Goal: Task Accomplishment & Management: Manage account settings

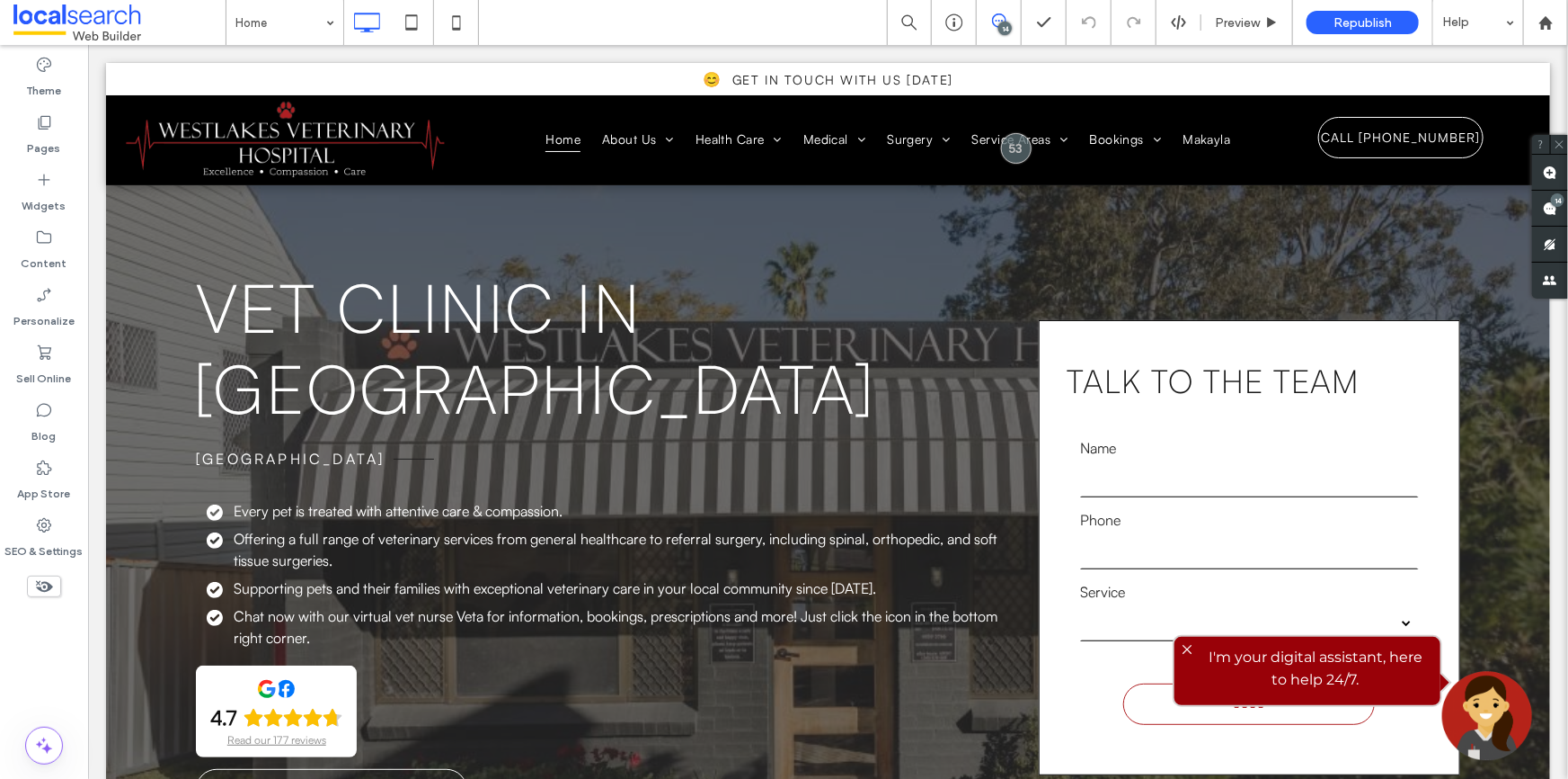
click at [996, 27] on icon at bounding box center [999, 21] width 15 height 15
click at [999, 16] on icon at bounding box center [999, 21] width 15 height 15
click at [1562, 197] on div "14" at bounding box center [1558, 201] width 14 height 14
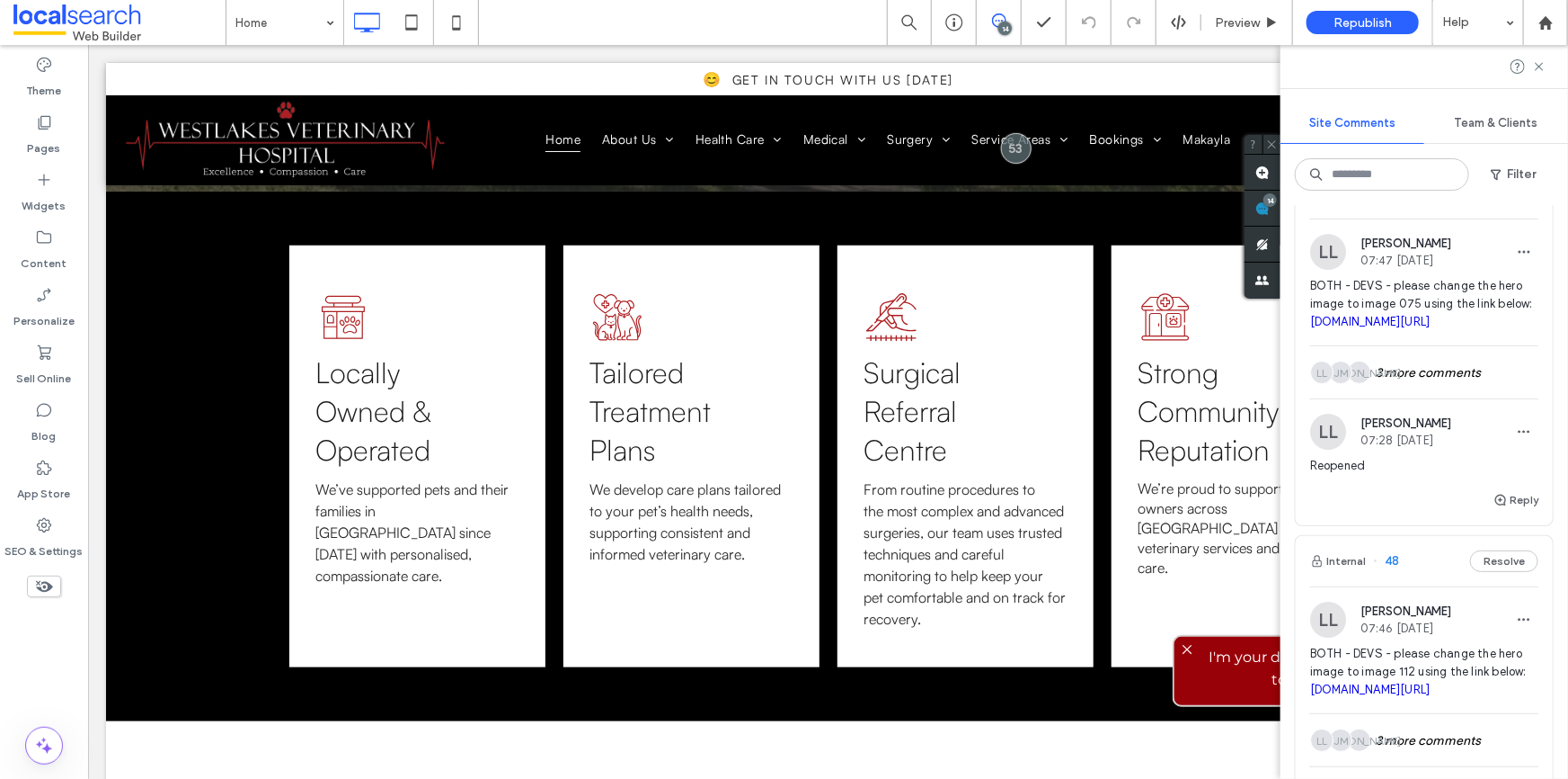
scroll to position [3105, 0]
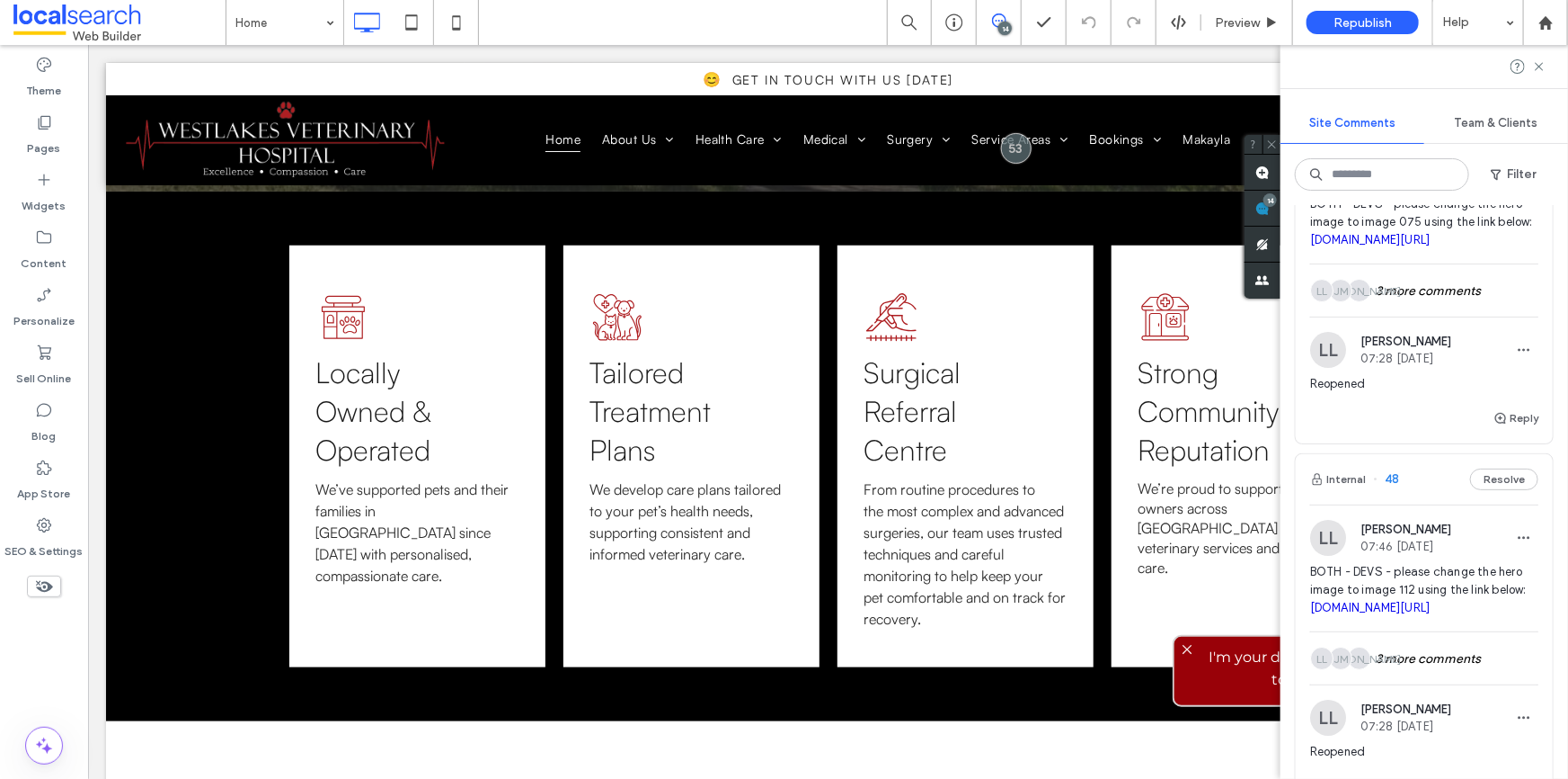
click at [1380, 246] on link "drive.google.com/drive/folders/12E0Bj4YhWVo7olIqb_WkMBE8aeHYWgyx" at bounding box center [1370, 240] width 120 height 14
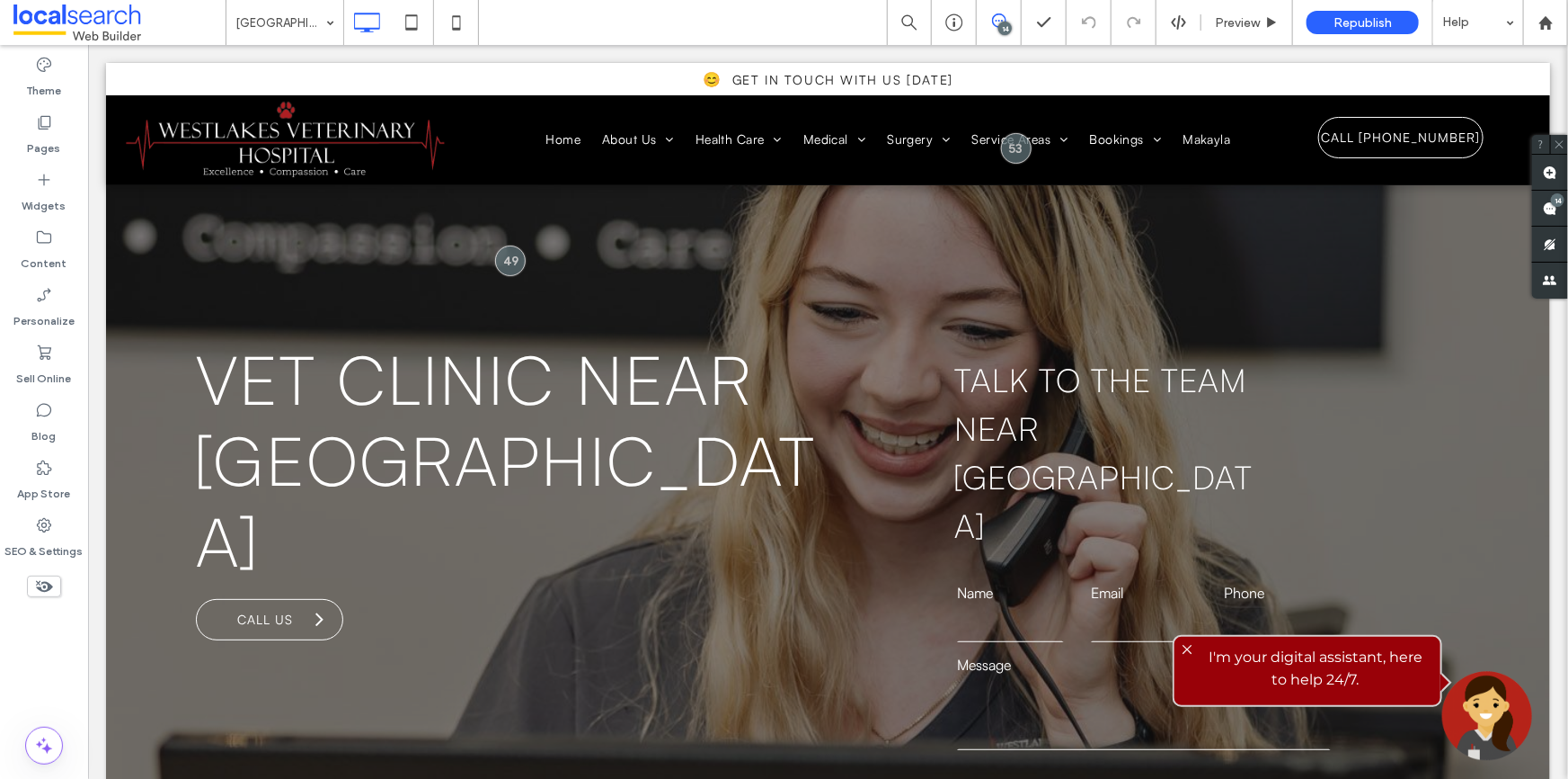
click at [998, 16] on icon at bounding box center [999, 21] width 15 height 15
click at [1538, 196] on span at bounding box center [1549, 209] width 36 height 35
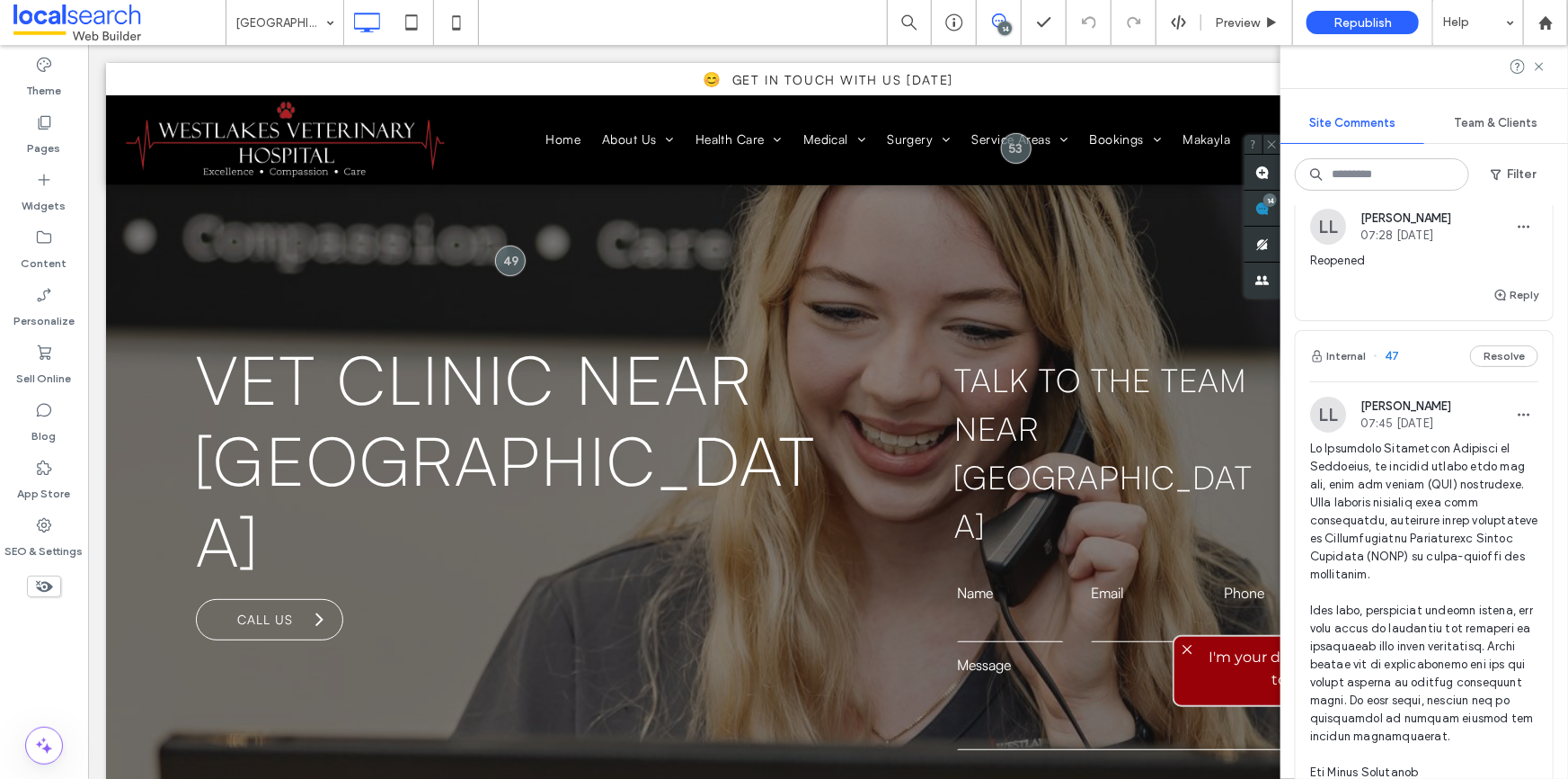
scroll to position [3433, 0]
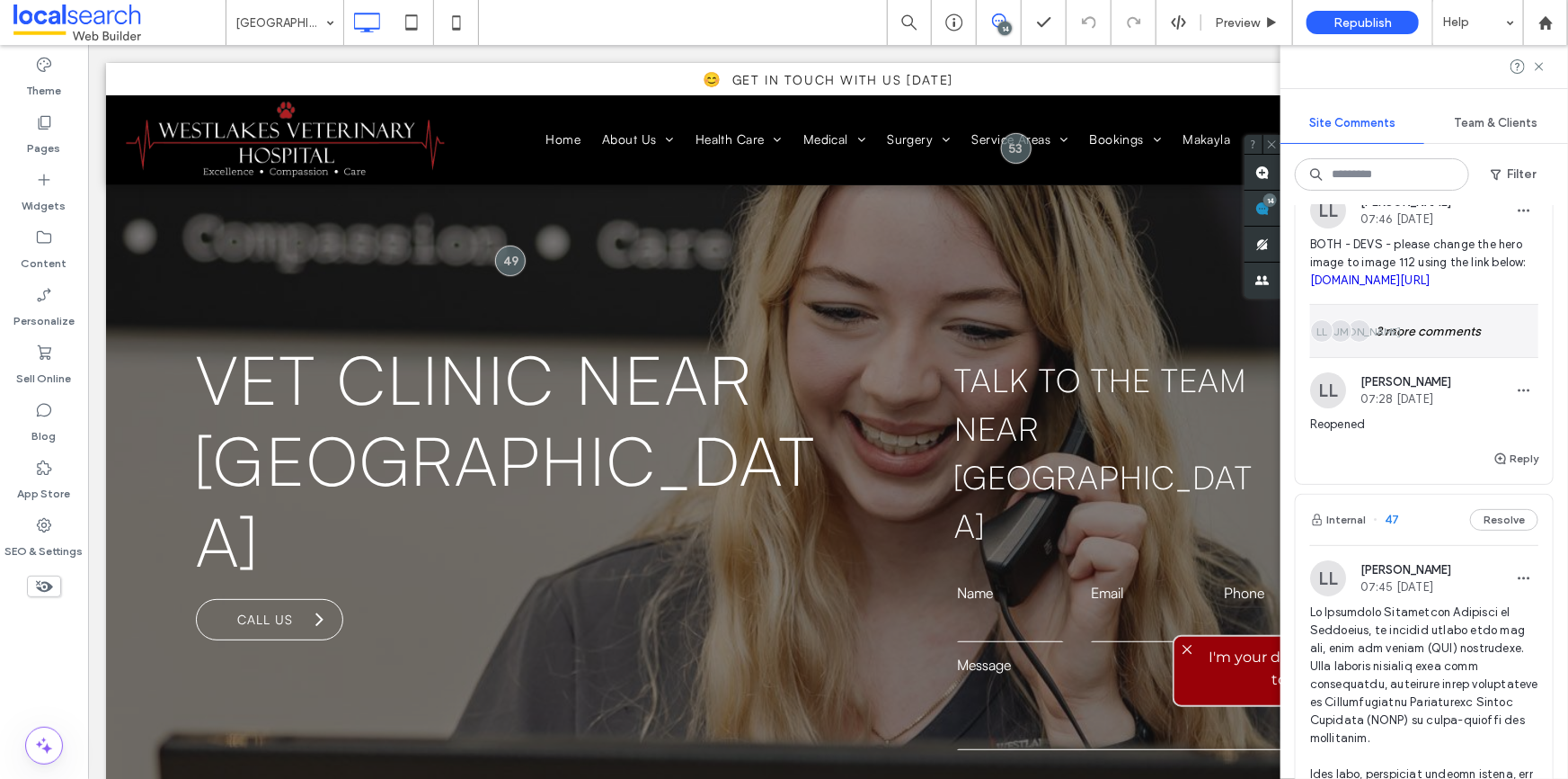
click at [1401, 357] on div "JO JM LL 3 more comments" at bounding box center [1424, 330] width 228 height 52
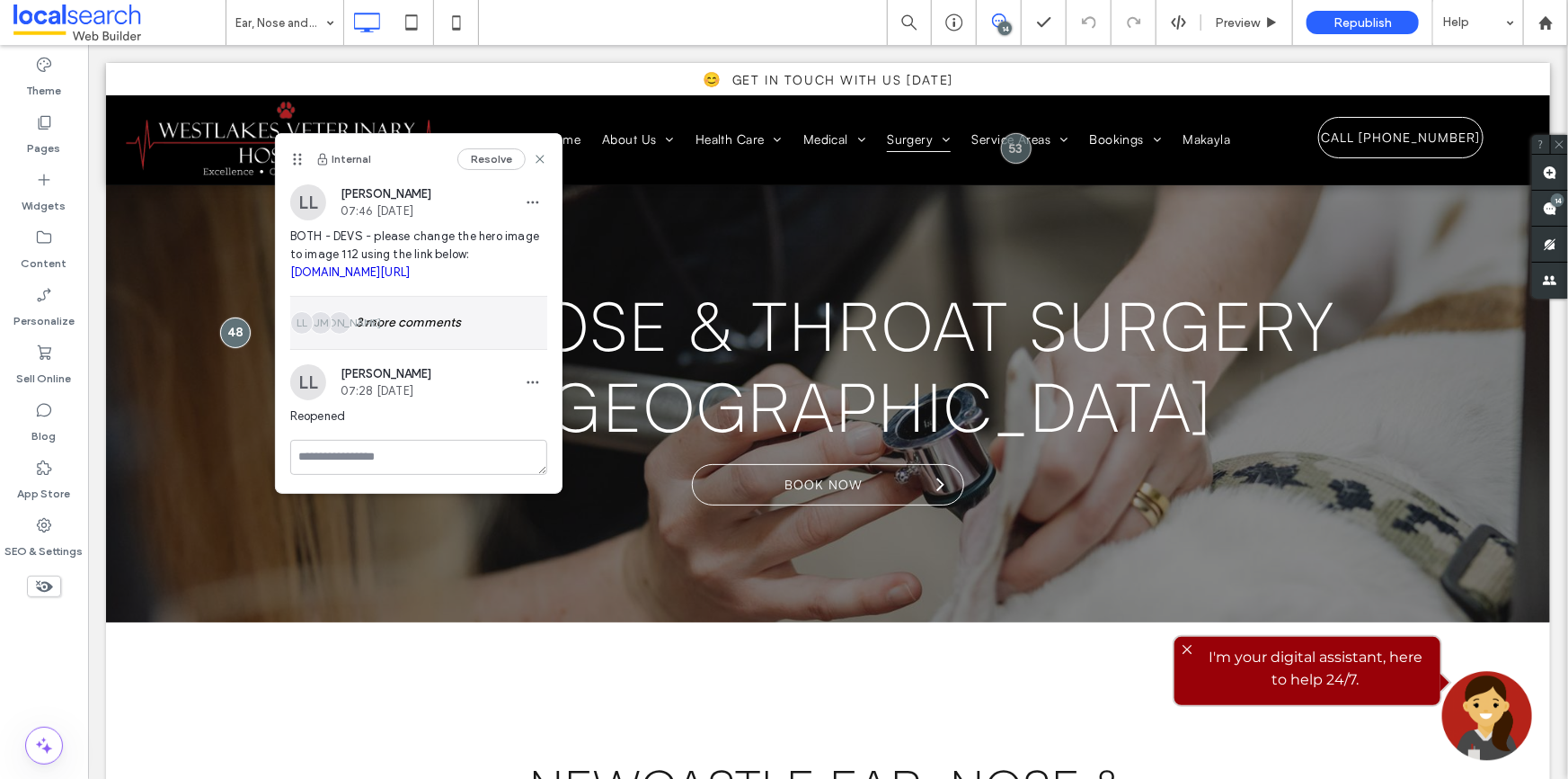
click at [427, 349] on div "JO JM LL 3 more comments" at bounding box center [418, 323] width 257 height 52
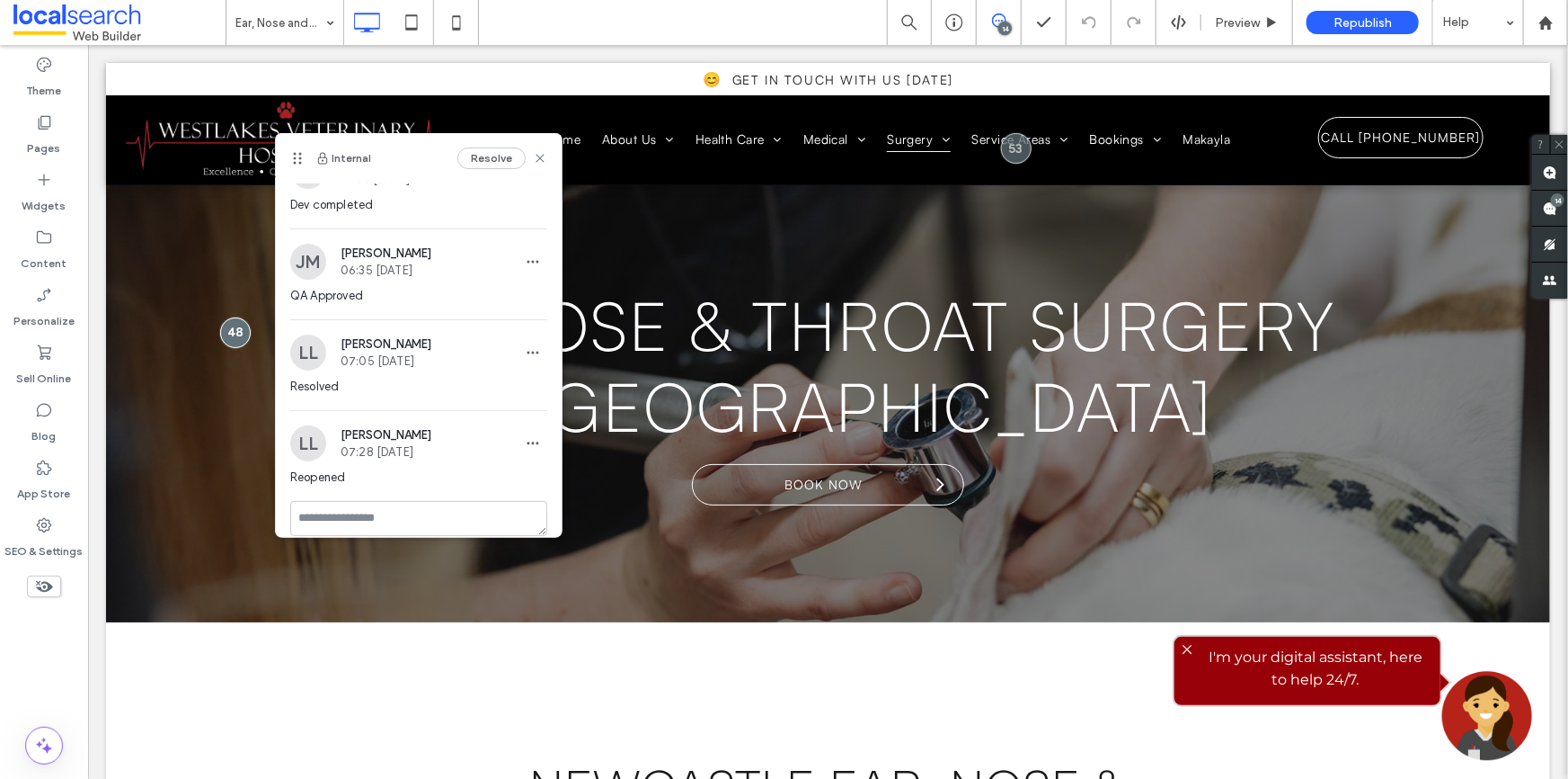
scroll to position [214, 0]
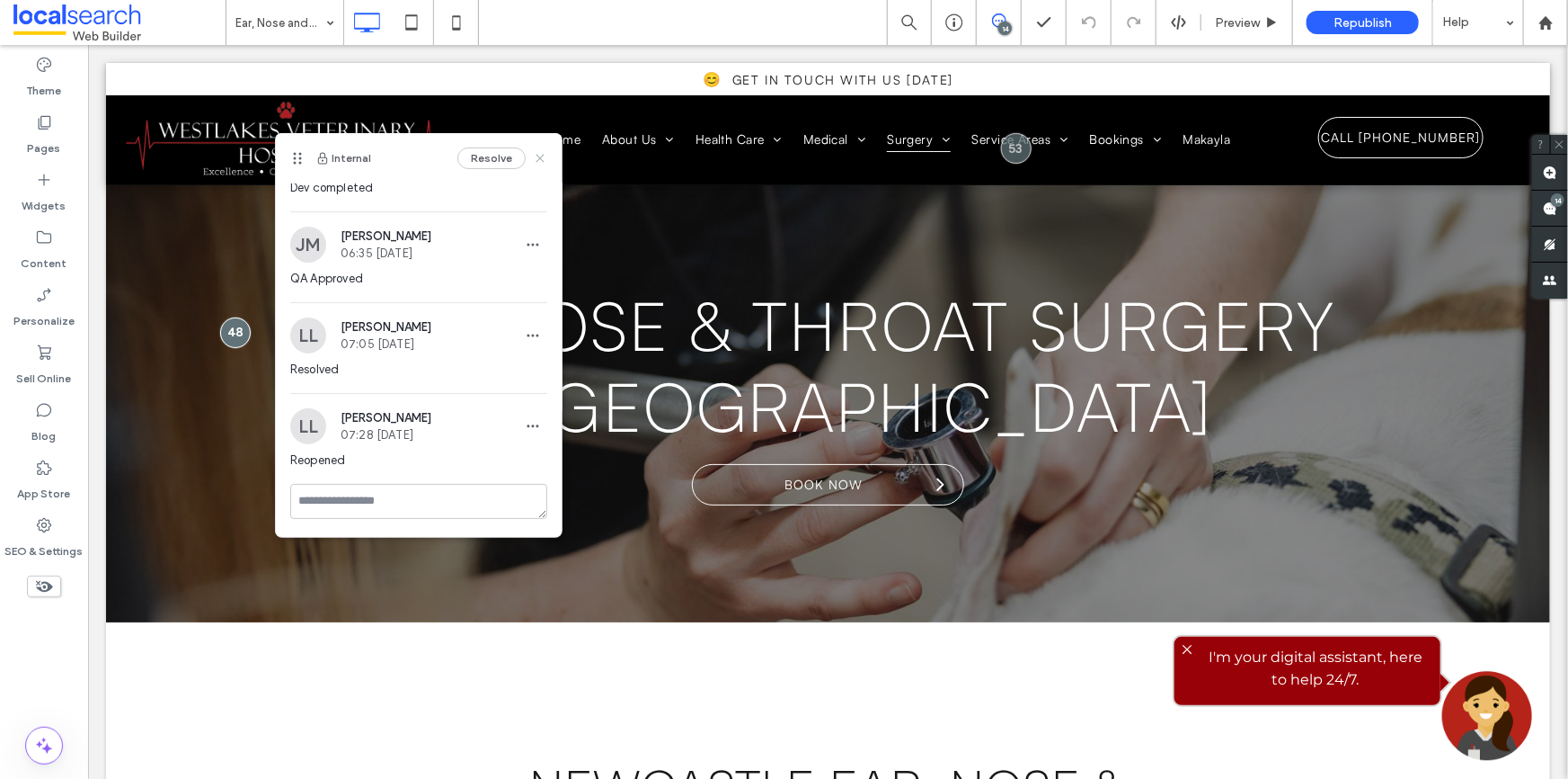
click at [533, 152] on icon at bounding box center [540, 158] width 15 height 15
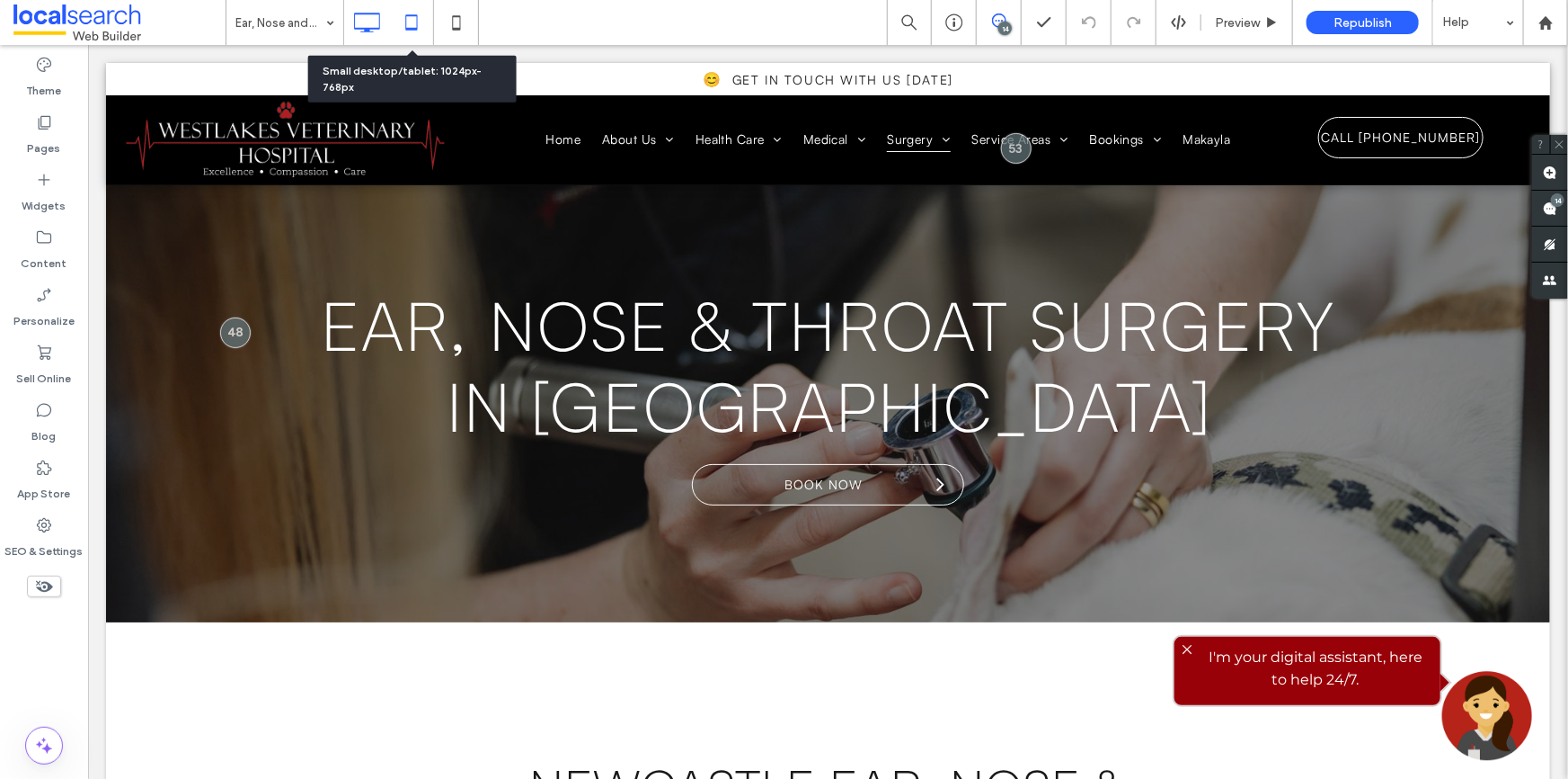
click at [418, 27] on icon at bounding box center [411, 23] width 36 height 36
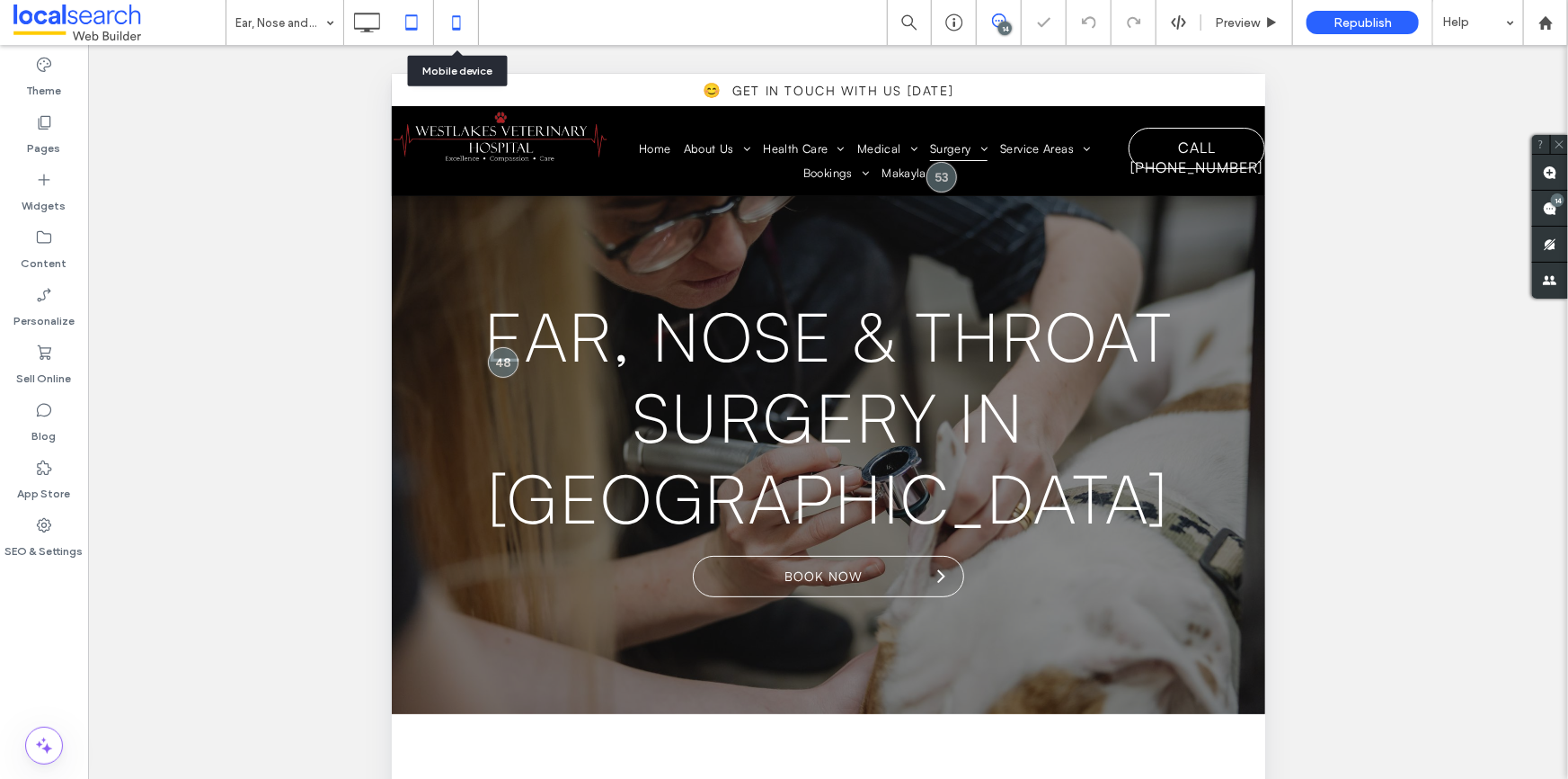
click at [463, 22] on icon at bounding box center [456, 23] width 36 height 36
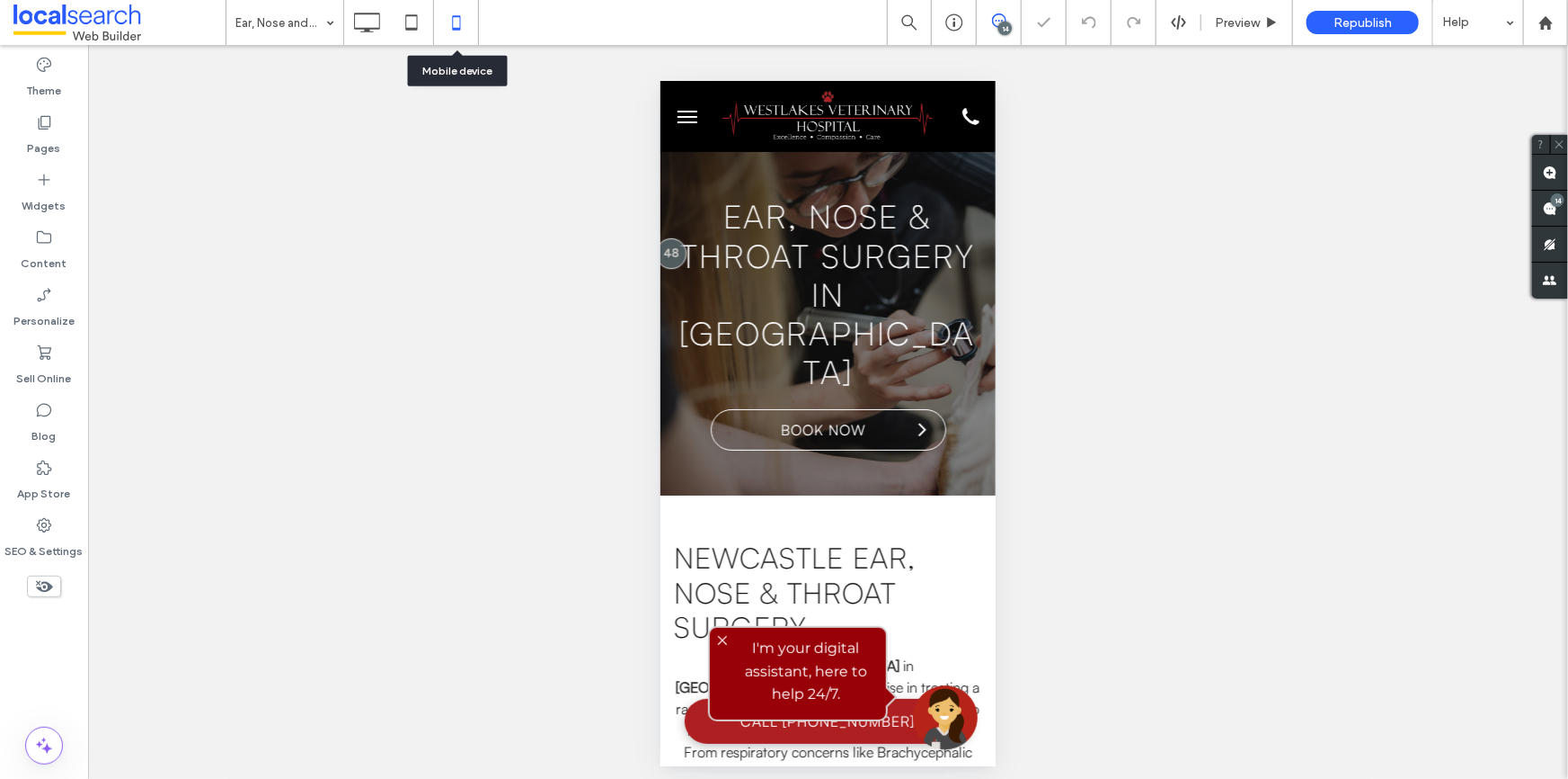
scroll to position [0, 0]
click at [401, 18] on icon at bounding box center [411, 23] width 36 height 36
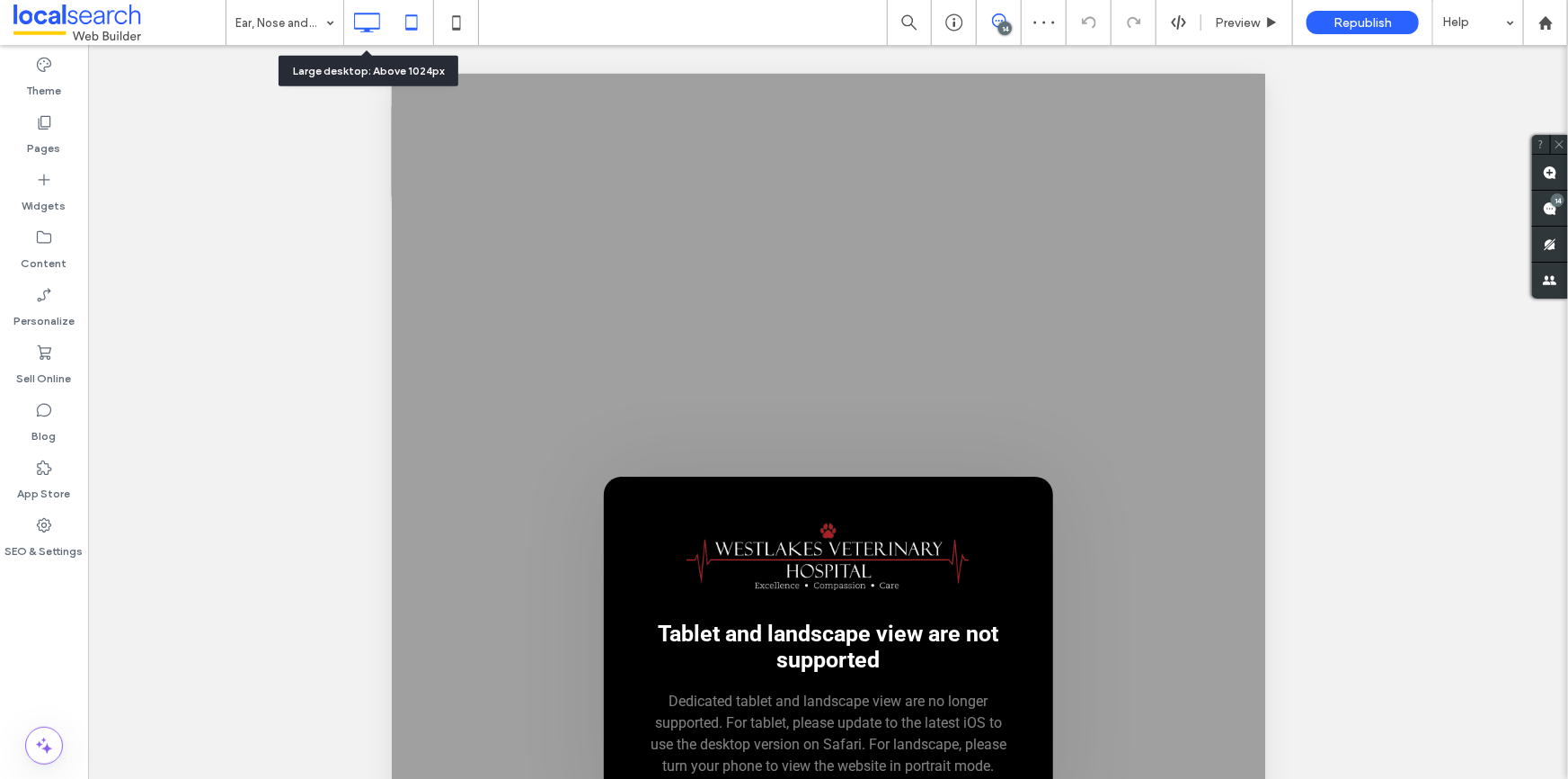
click at [373, 29] on icon at bounding box center [367, 23] width 36 height 36
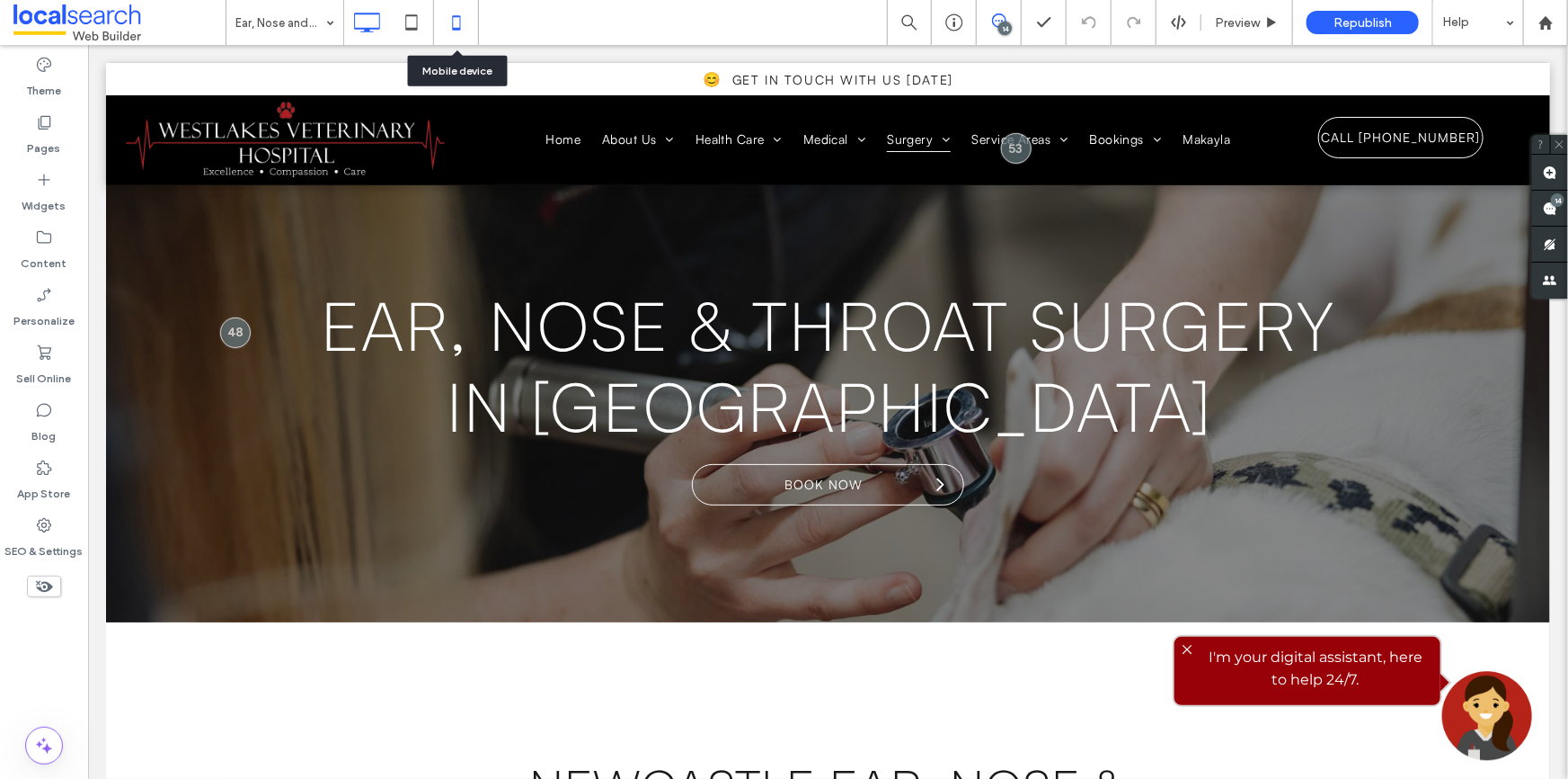
click at [460, 16] on icon at bounding box center [456, 23] width 36 height 36
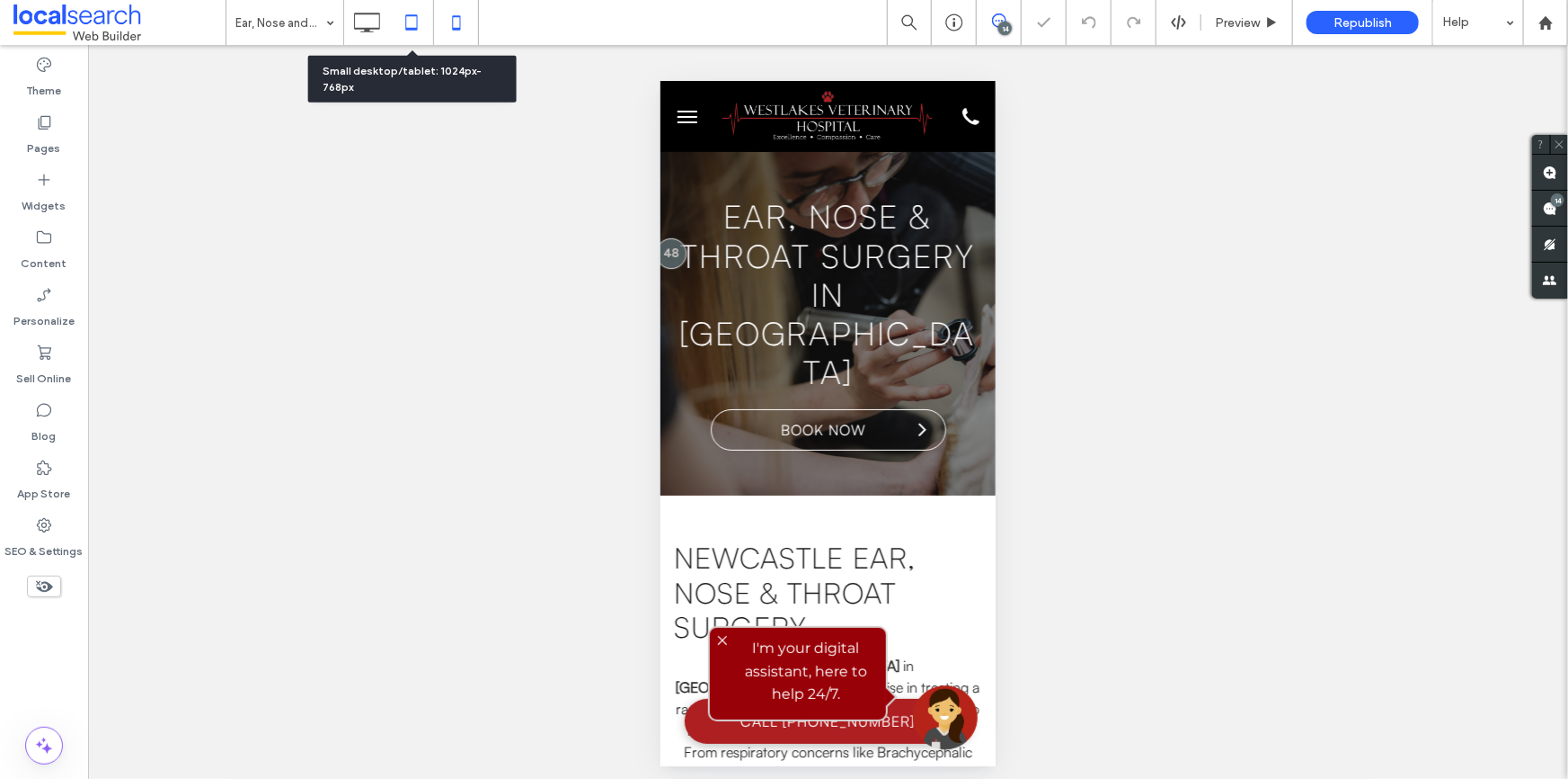
click at [409, 24] on icon at bounding box center [411, 23] width 36 height 36
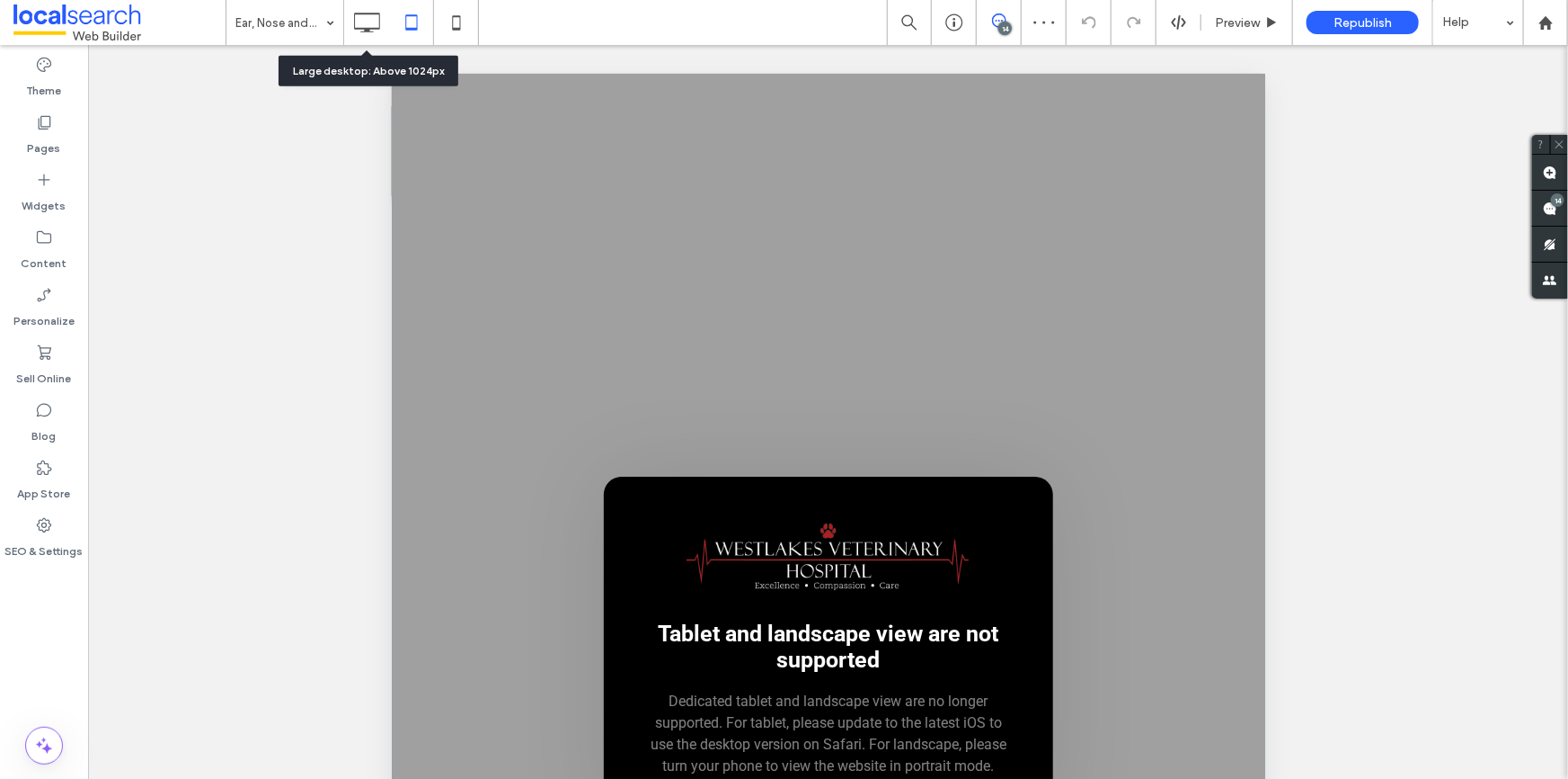
click at [371, 15] on icon at bounding box center [367, 23] width 36 height 36
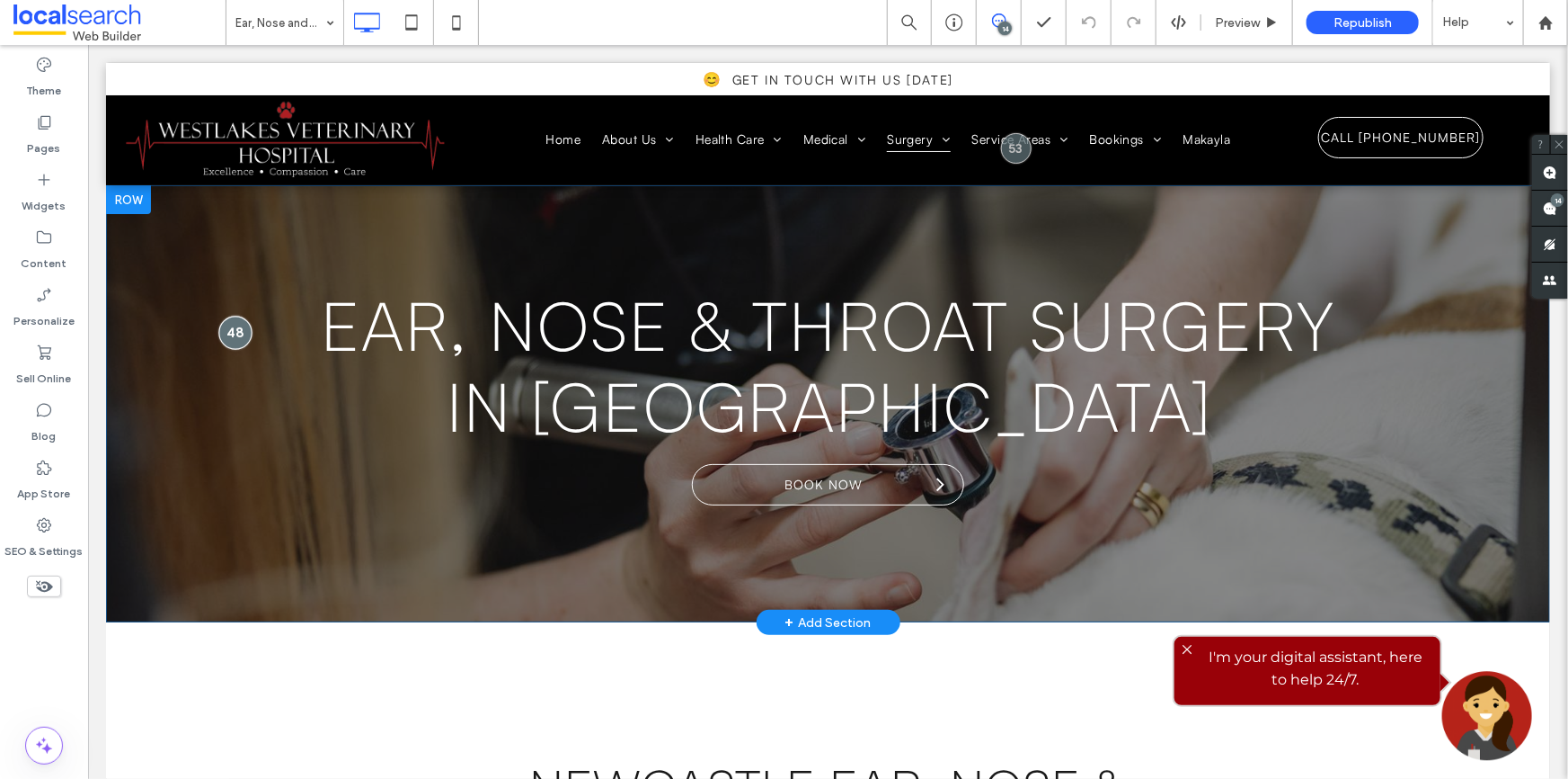
click at [240, 326] on div at bounding box center [234, 331] width 33 height 33
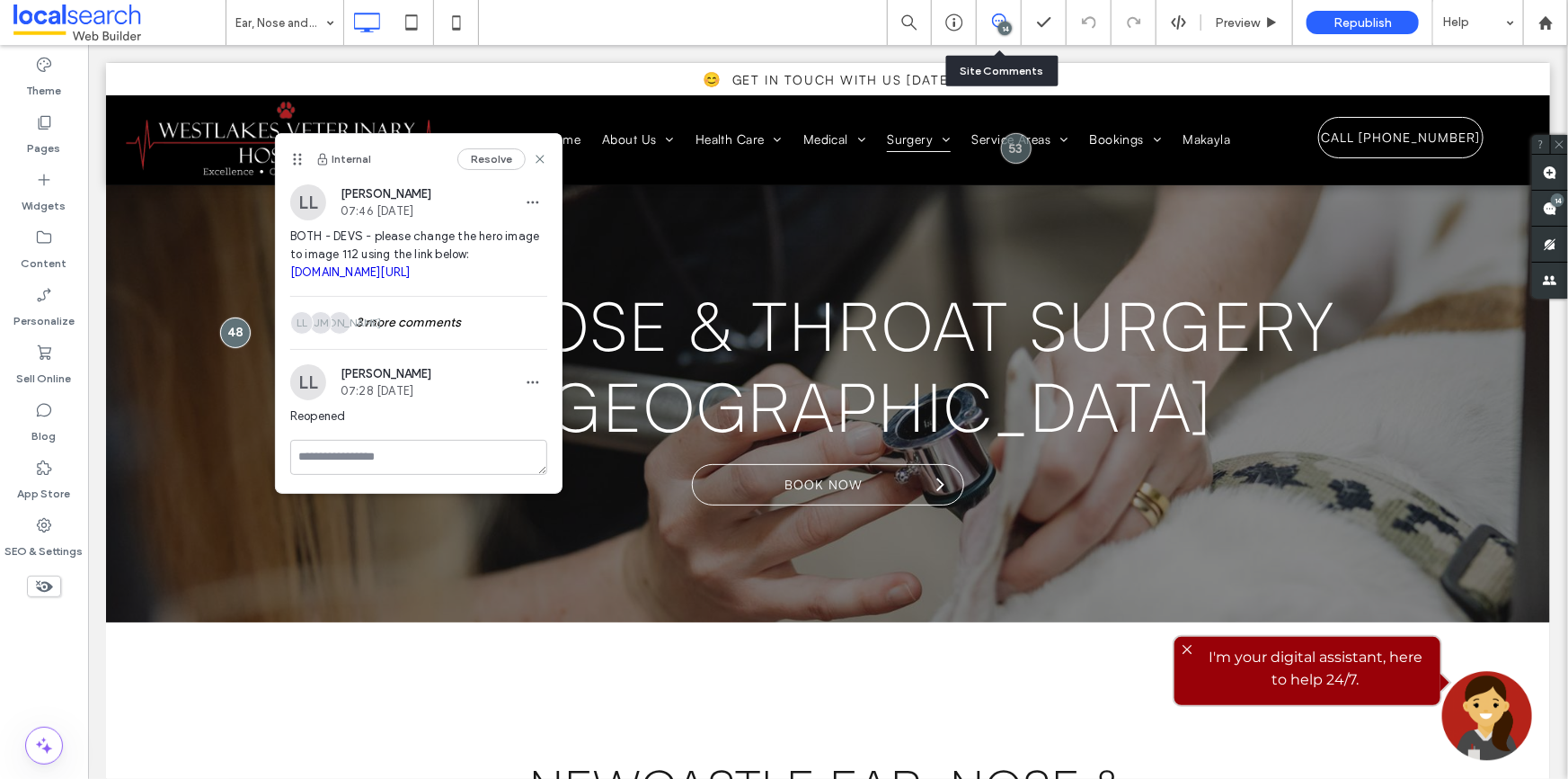
click at [1002, 15] on use at bounding box center [999, 21] width 15 height 15
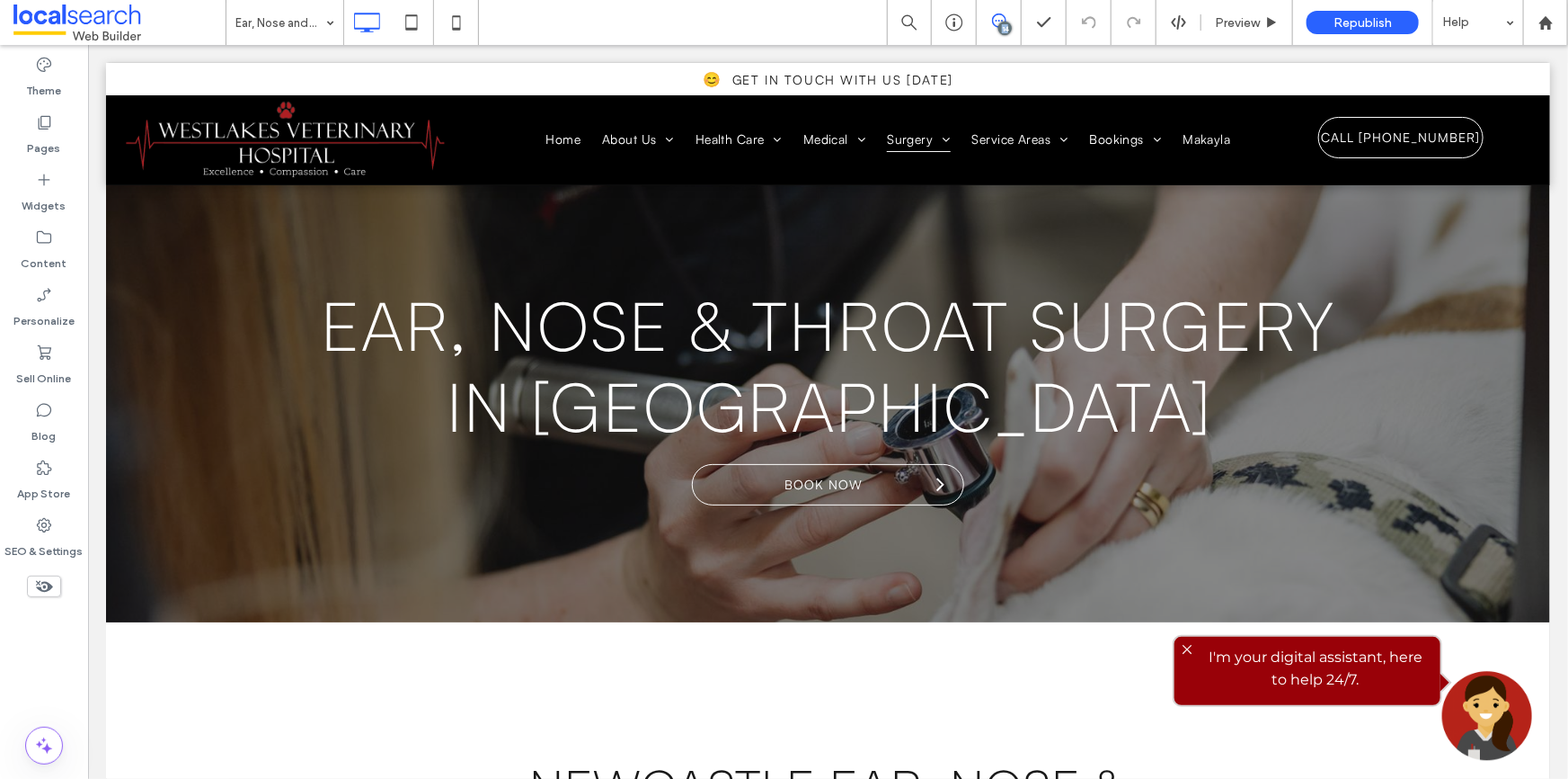
click at [1001, 16] on icon at bounding box center [999, 21] width 15 height 15
click at [1557, 204] on div "14" at bounding box center [1558, 201] width 14 height 14
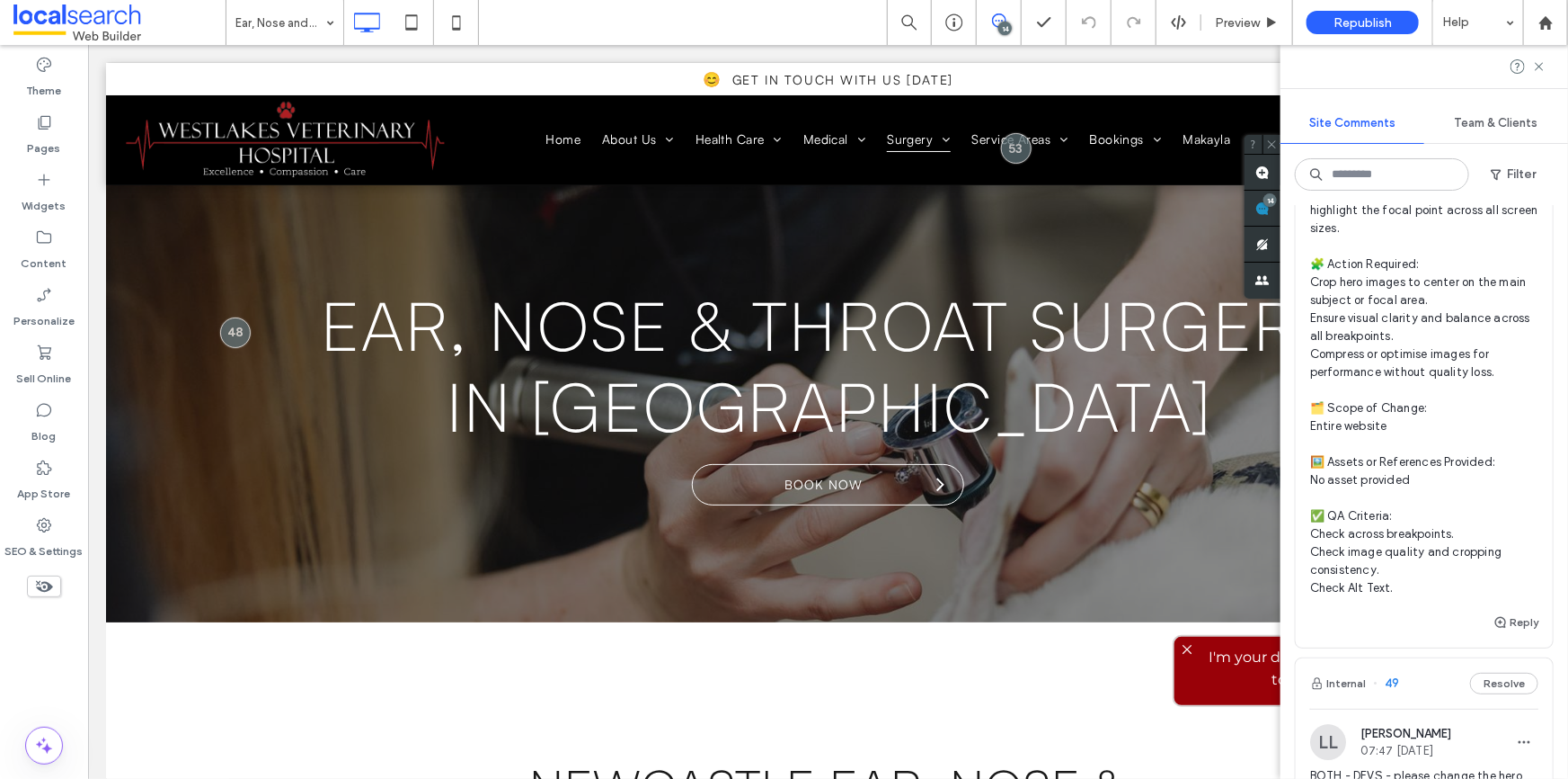
scroll to position [2942, 0]
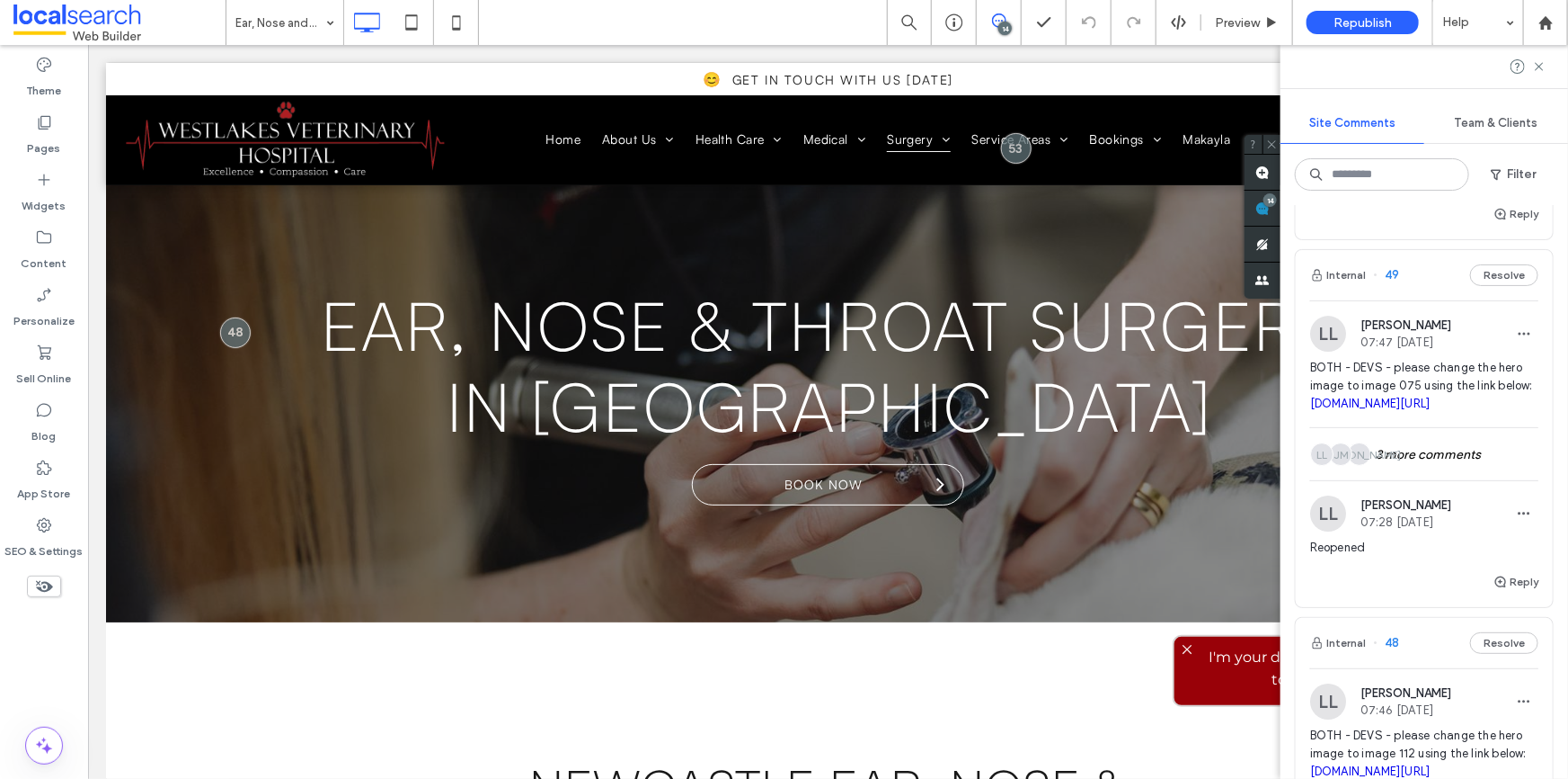
click at [1440, 413] on span "BOTH - DEVS - please change the hero image to image 075 using the link below: d…" at bounding box center [1424, 386] width 228 height 54
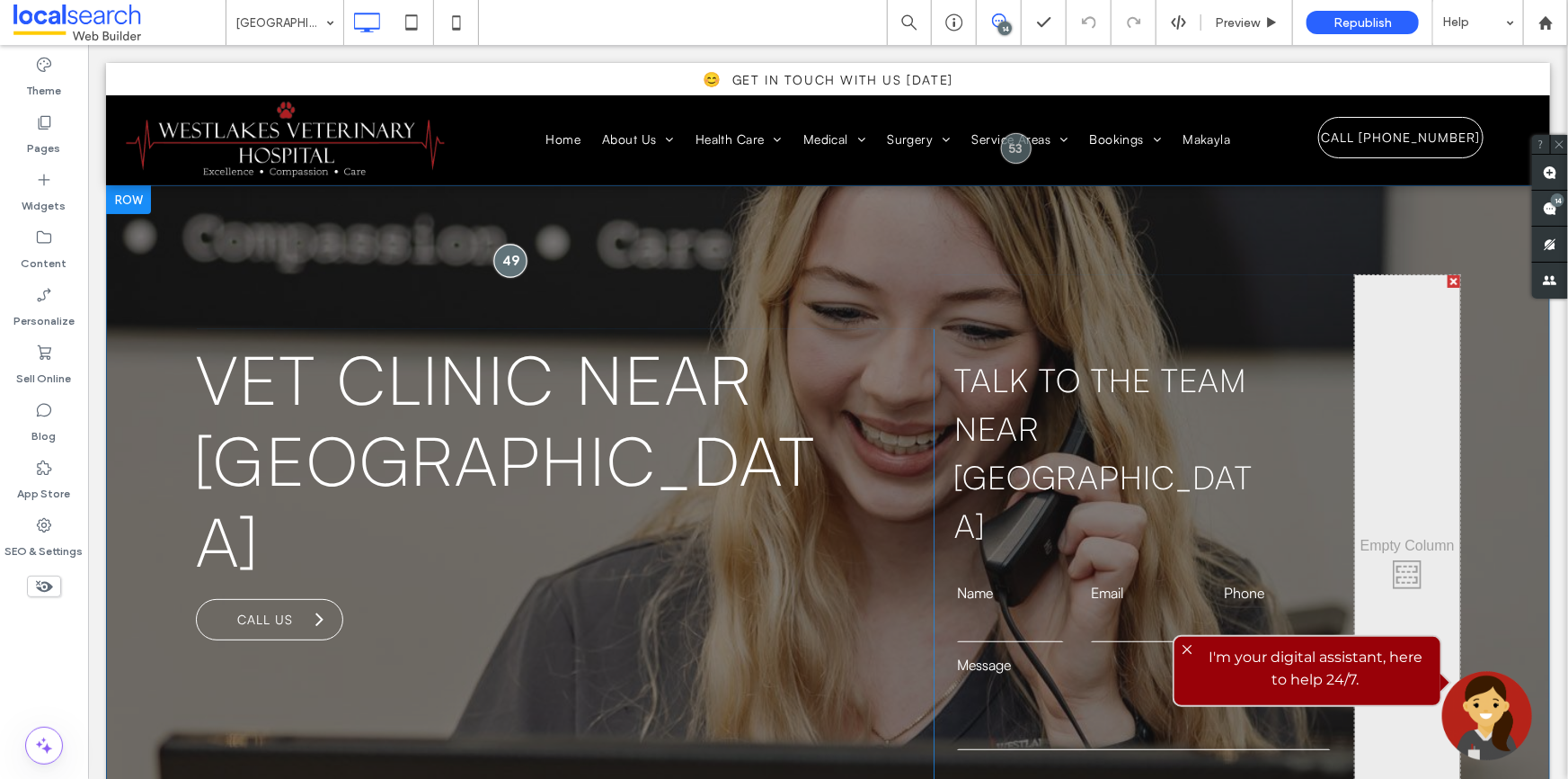
click at [495, 244] on div at bounding box center [509, 261] width 33 height 33
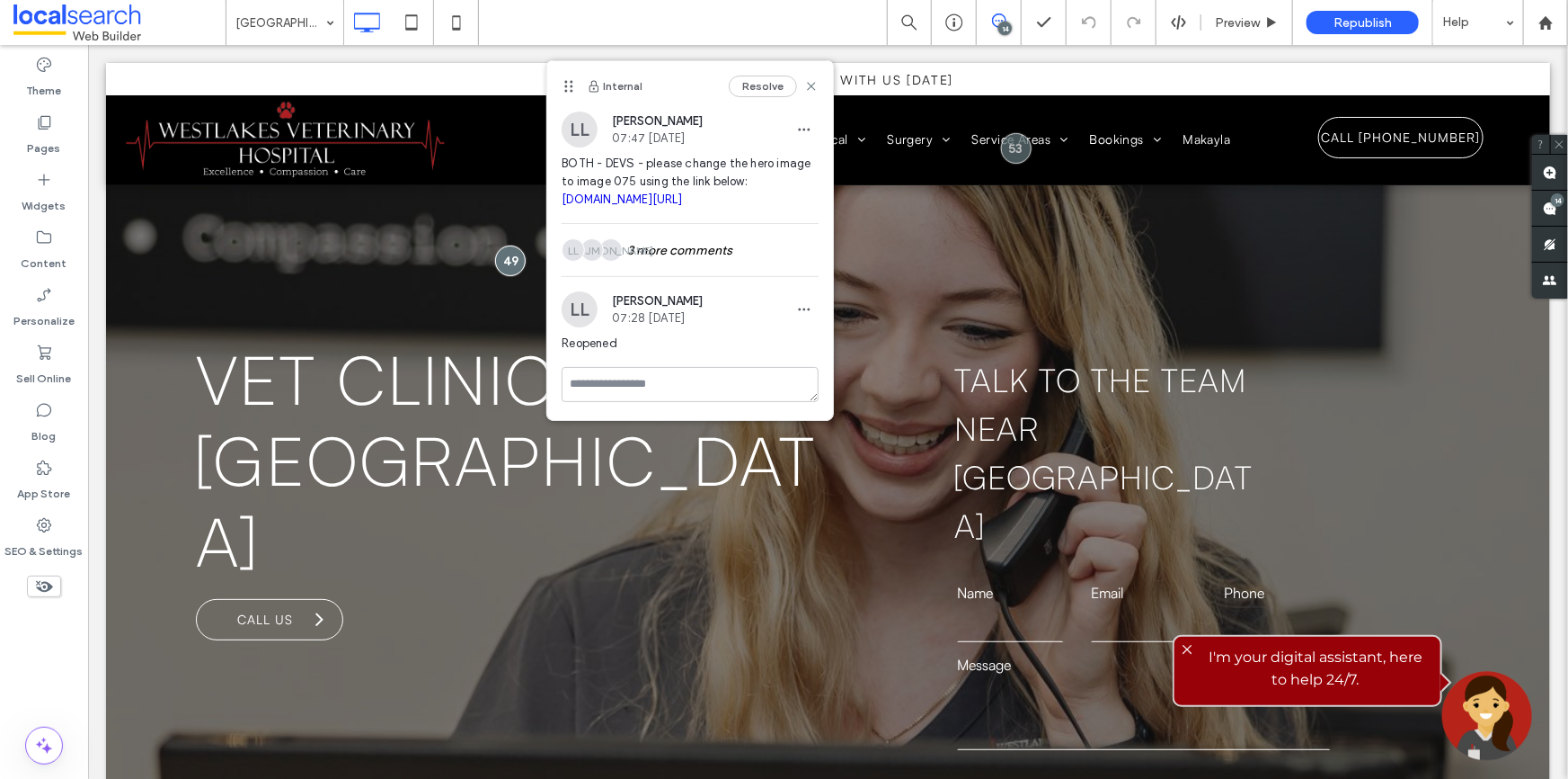
click at [1003, 14] on icon at bounding box center [999, 21] width 15 height 15
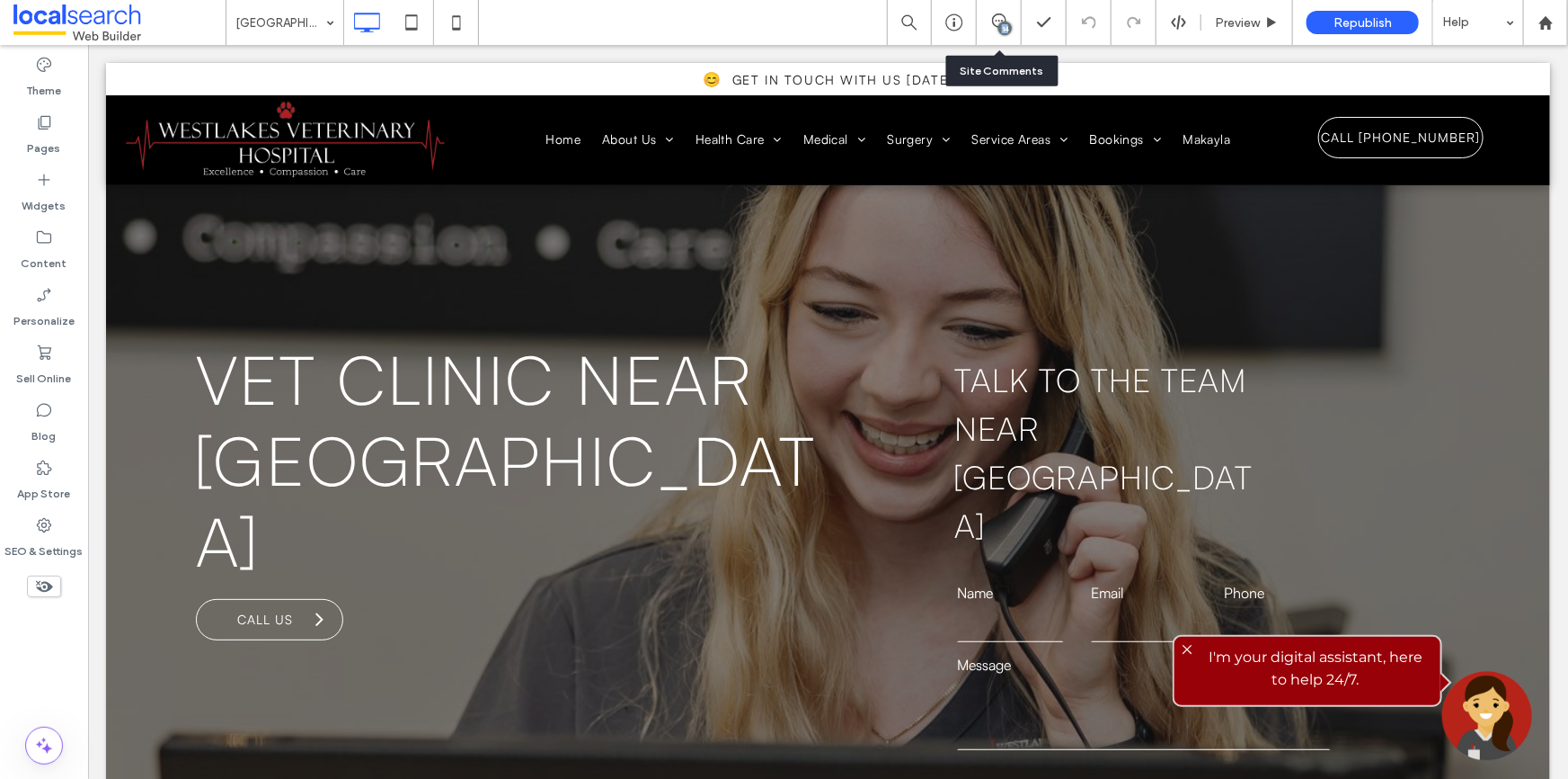
click at [1003, 12] on div "14" at bounding box center [1000, 23] width 45 height 45
click at [1001, 28] on div "14" at bounding box center [1005, 29] width 14 height 14
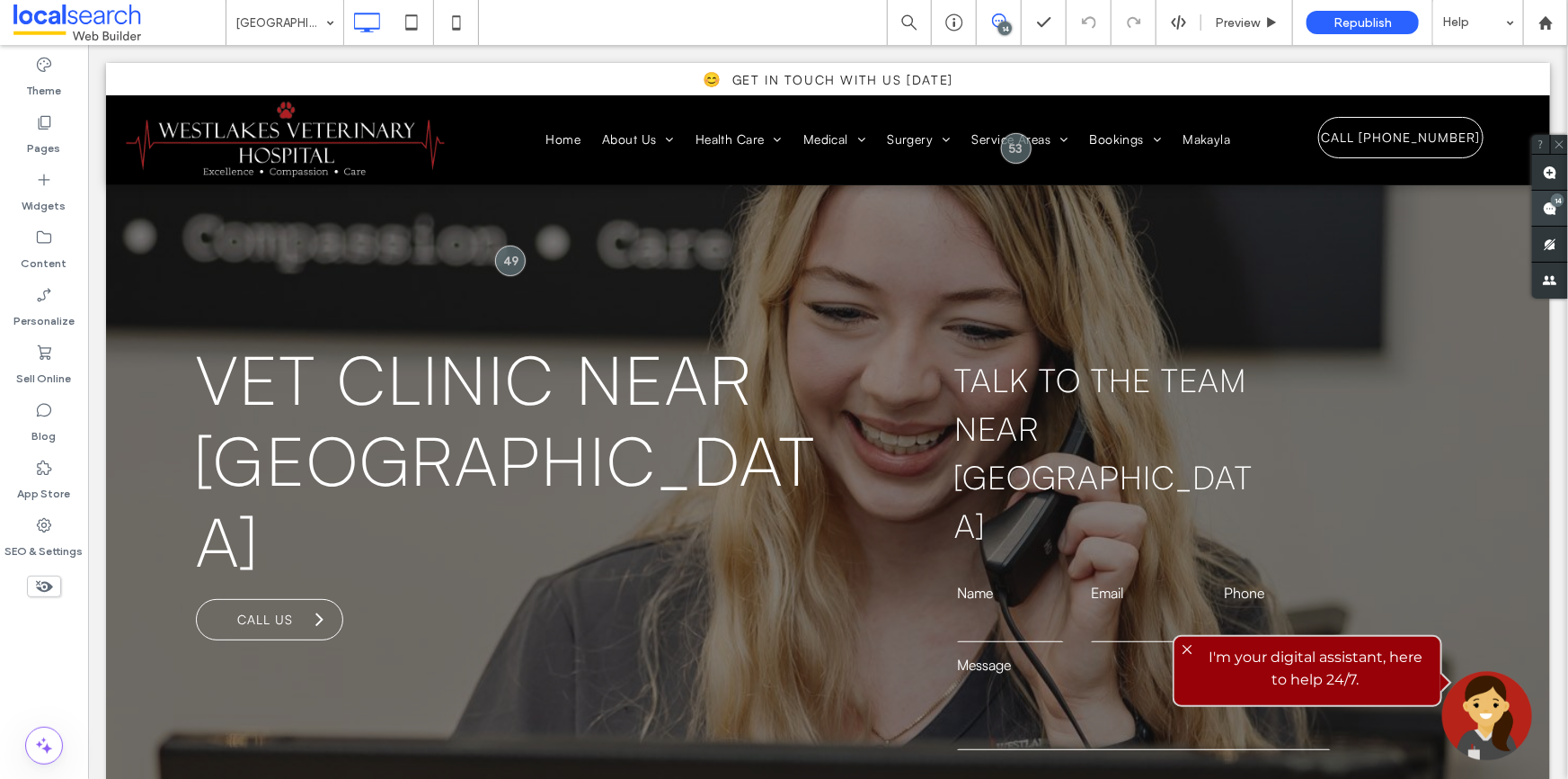
click at [1553, 208] on use at bounding box center [1549, 209] width 15 height 15
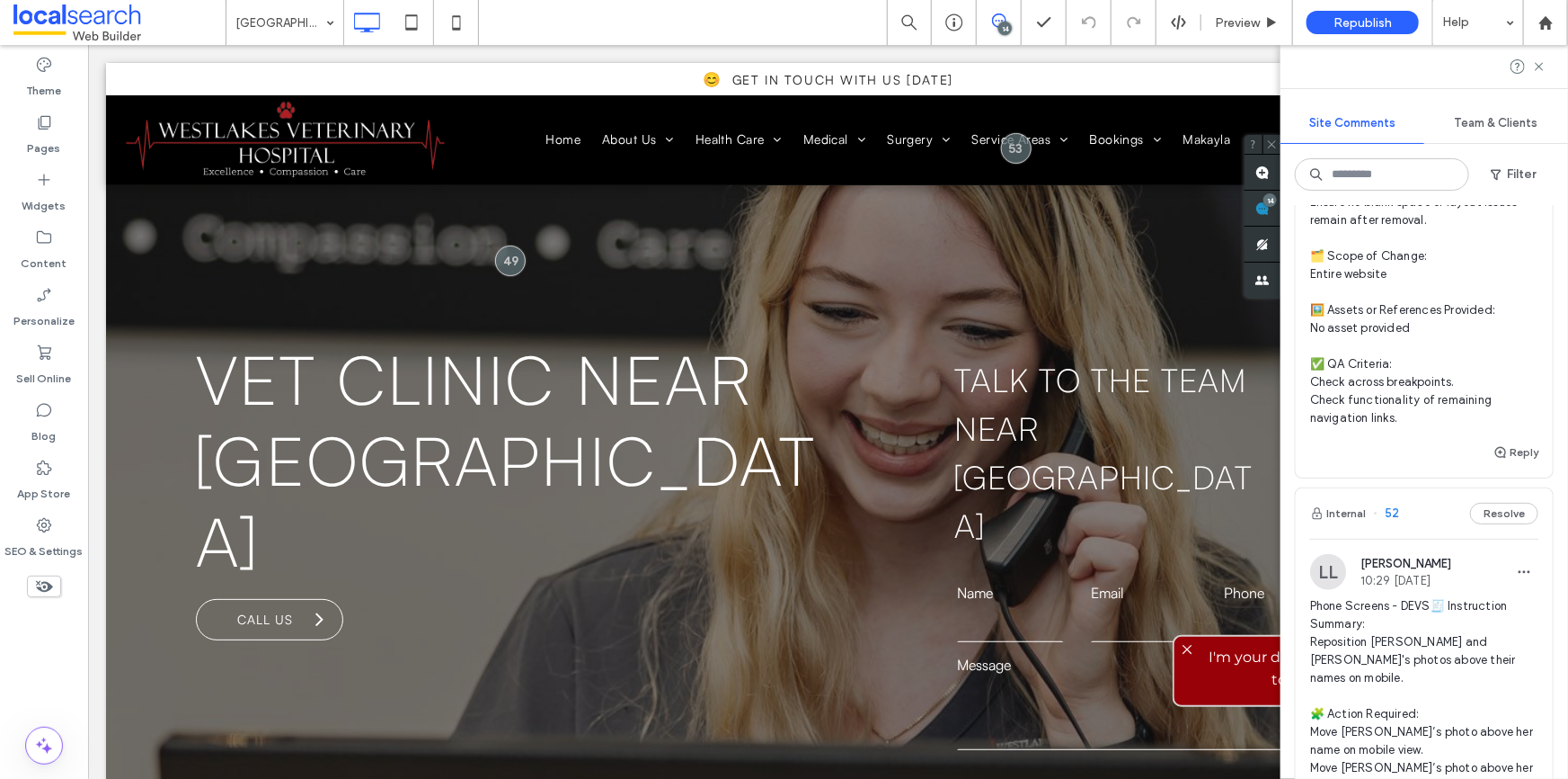
scroll to position [1226, 0]
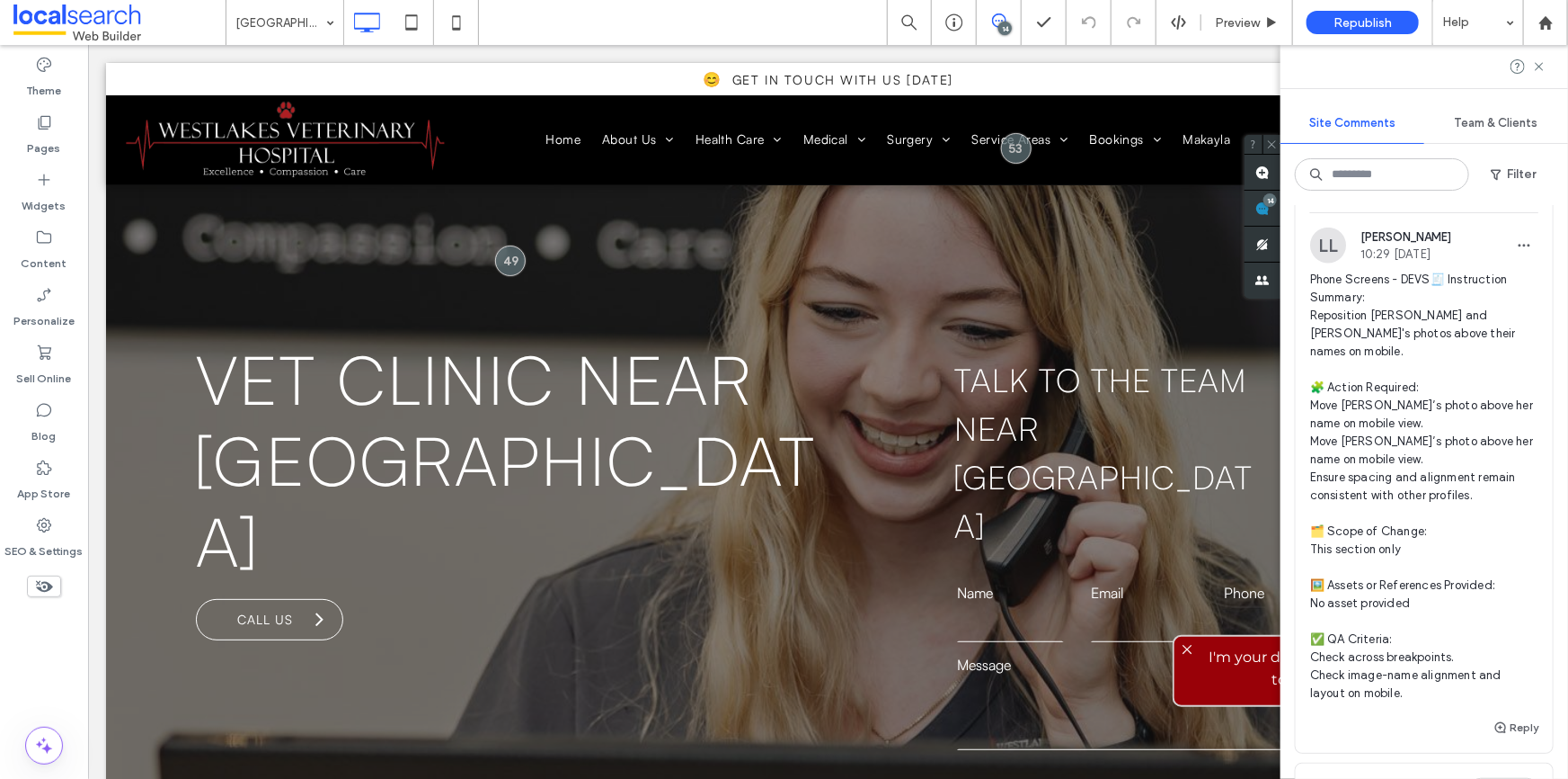
click at [1375, 346] on span "Phone Screens - DEVS🧾 Instruction Summary: Reposition Makayla and Amalia's phot…" at bounding box center [1424, 486] width 228 height 432
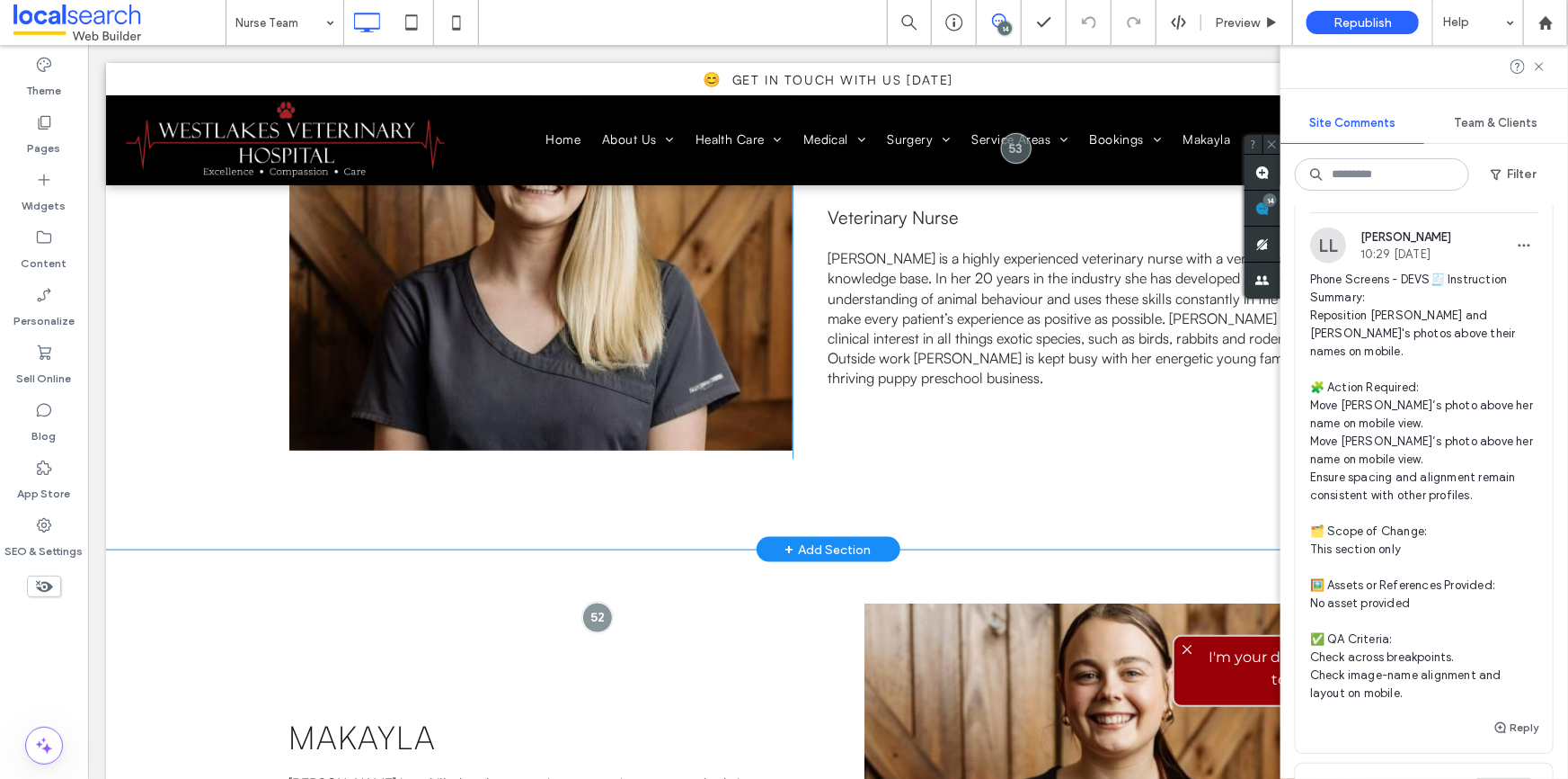
scroll to position [4166, 0]
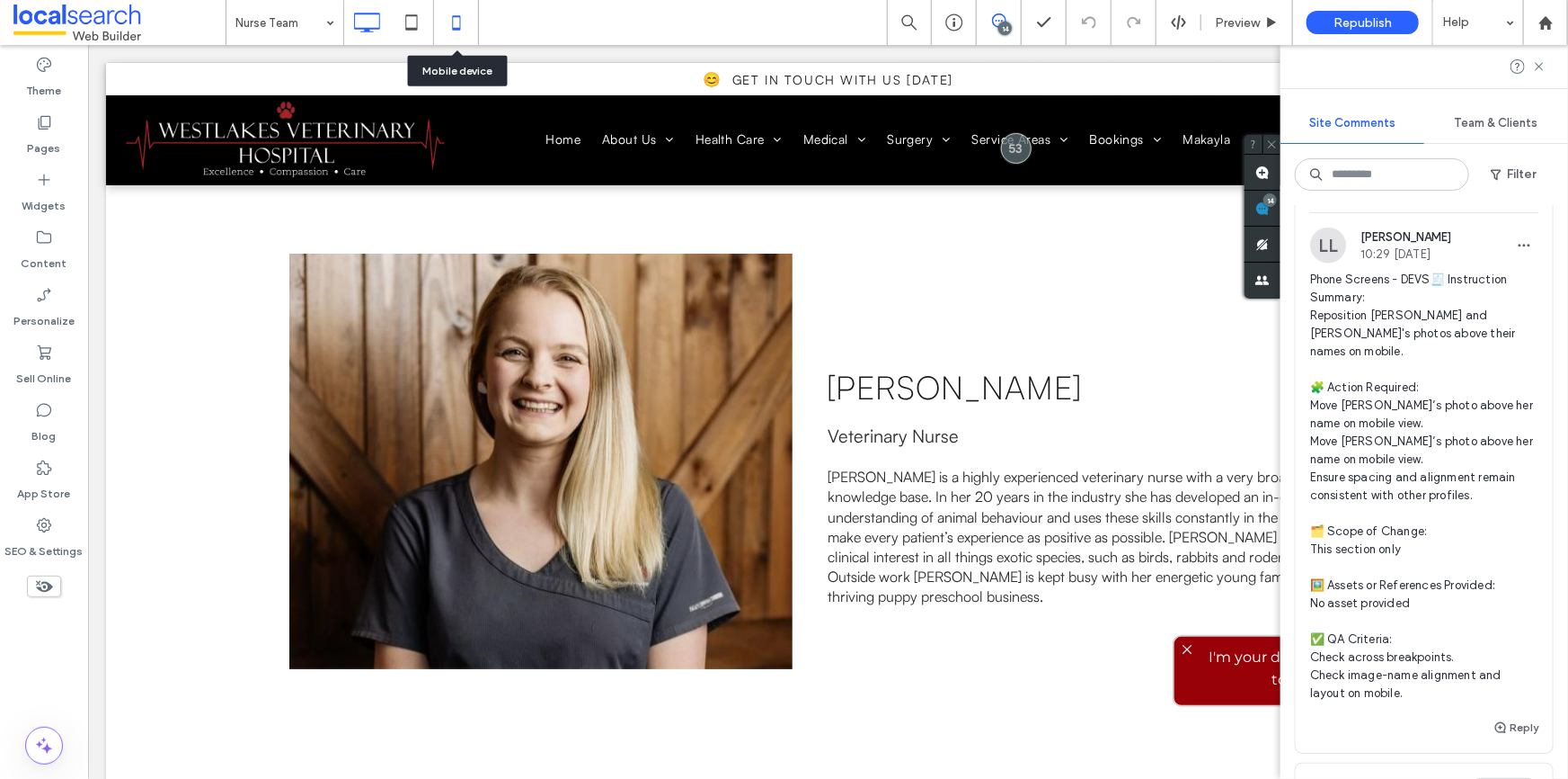
click at [454, 18] on icon at bounding box center [456, 23] width 36 height 36
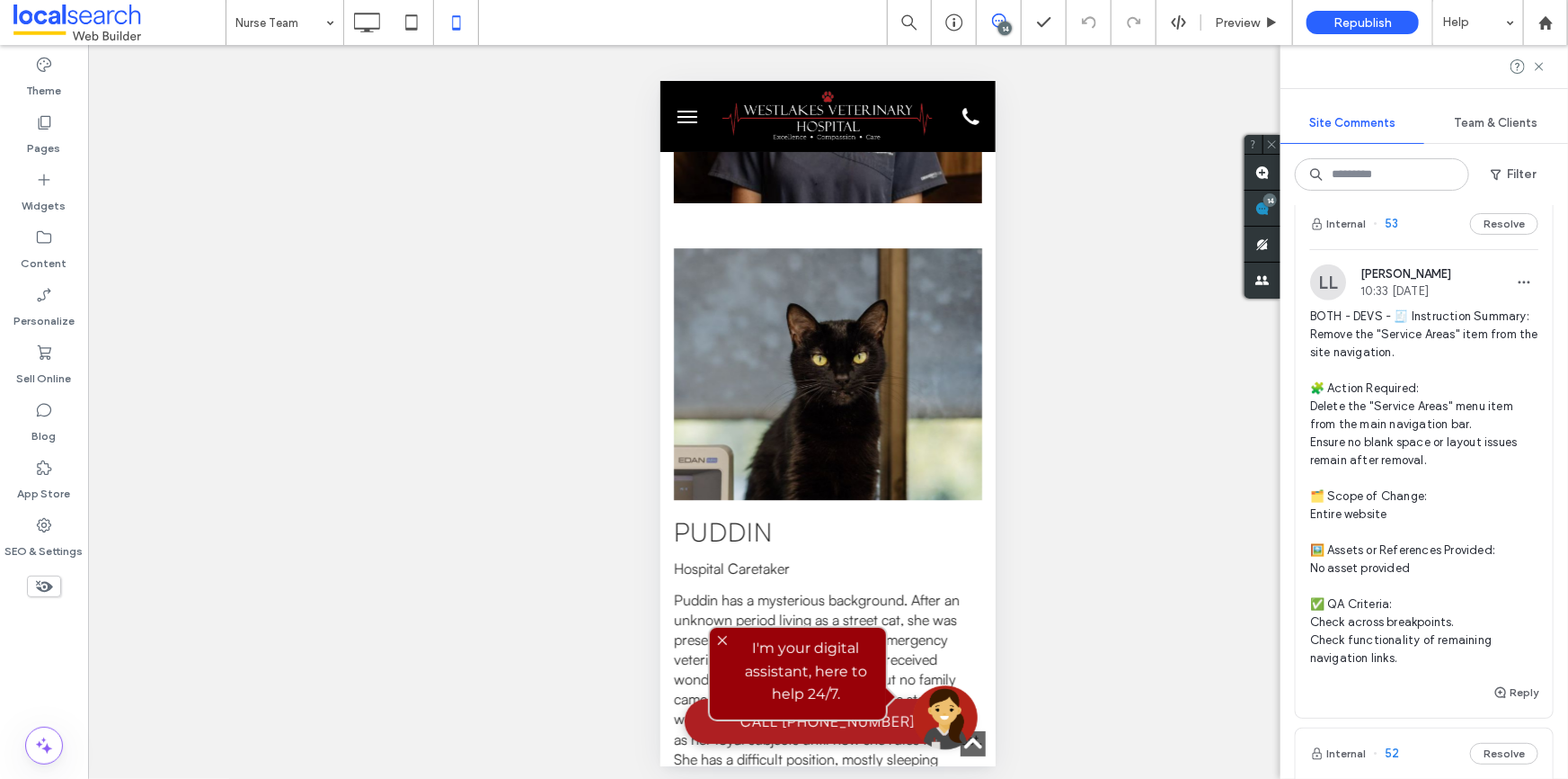
scroll to position [653, 0]
click at [1432, 382] on span "BOTH - DEVS - 🧾 Instruction Summary: Remove the "Service Areas" item from the s…" at bounding box center [1424, 493] width 228 height 360
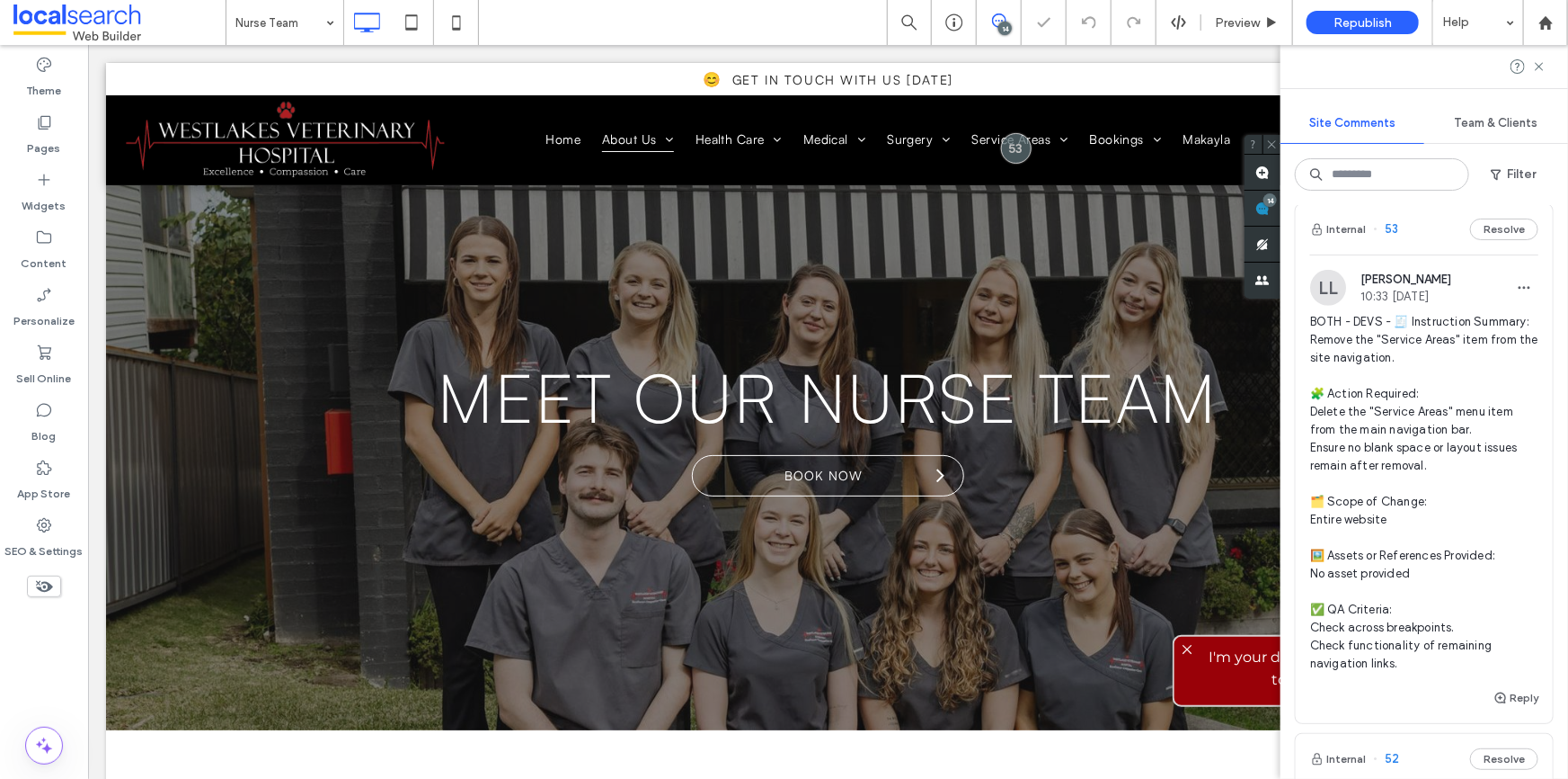
scroll to position [0, 0]
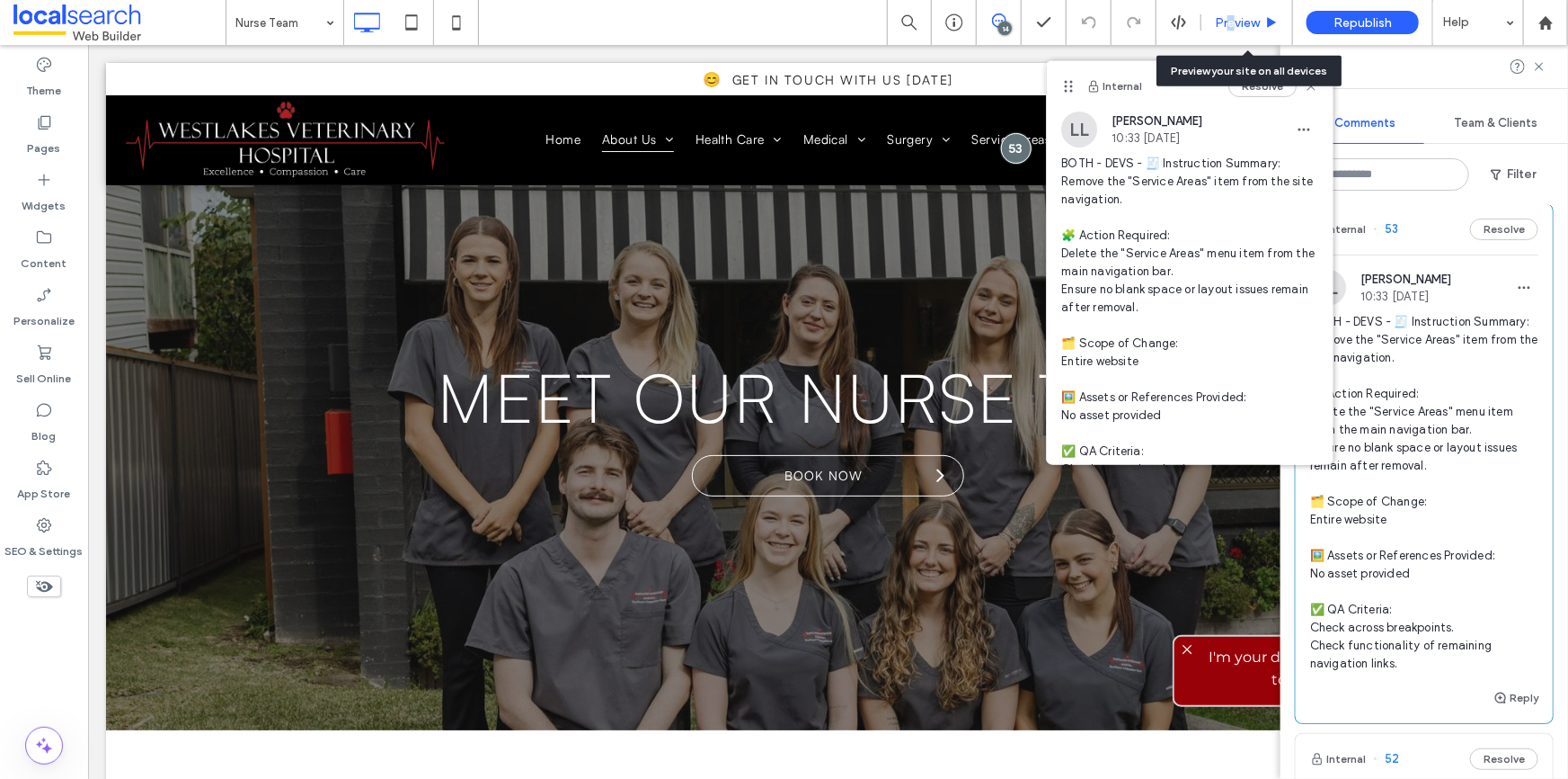
click at [1234, 27] on span "Preview" at bounding box center [1238, 24] width 45 height 16
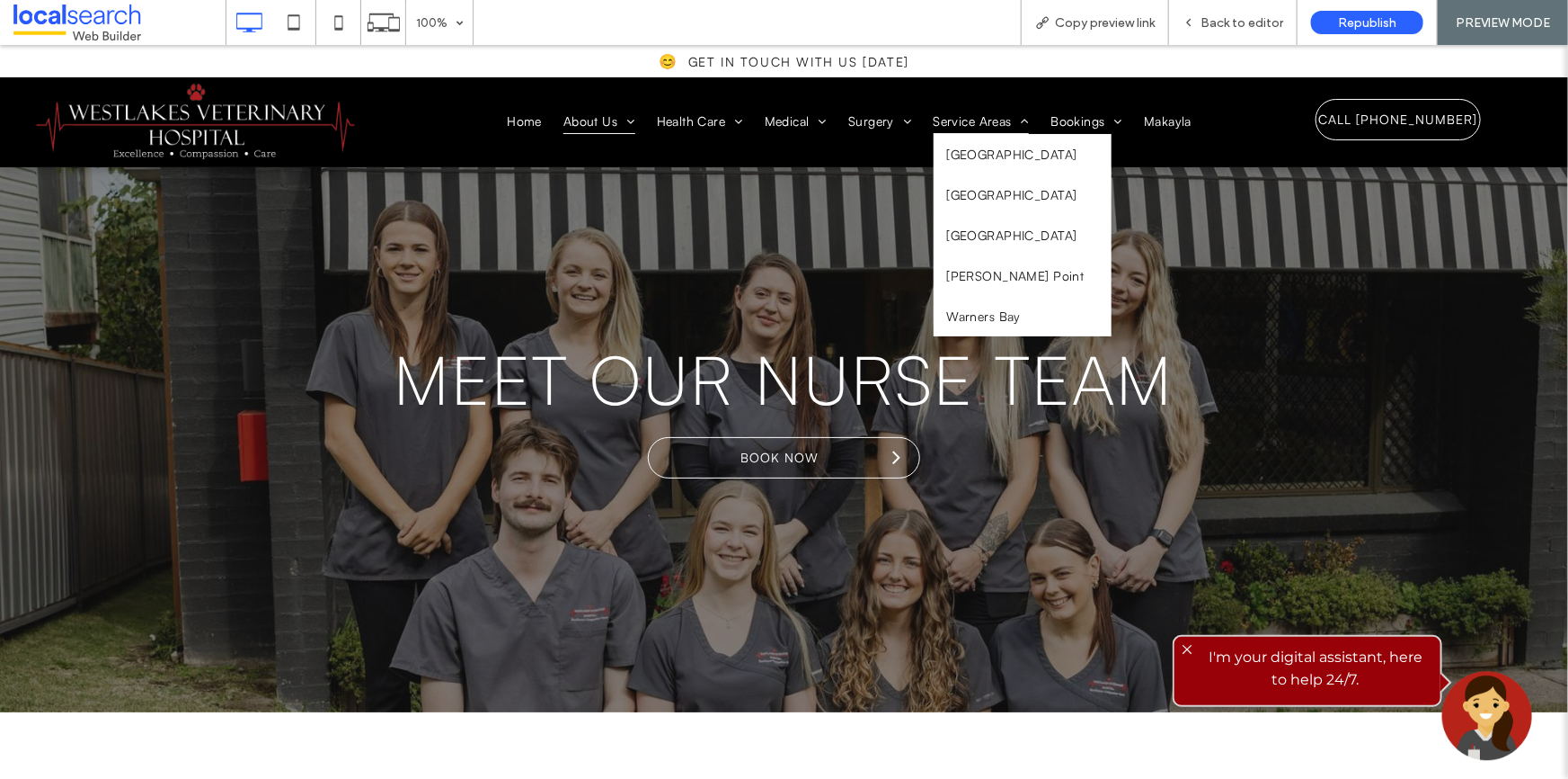
click at [944, 111] on span "Service Areas" at bounding box center [982, 119] width 96 height 27
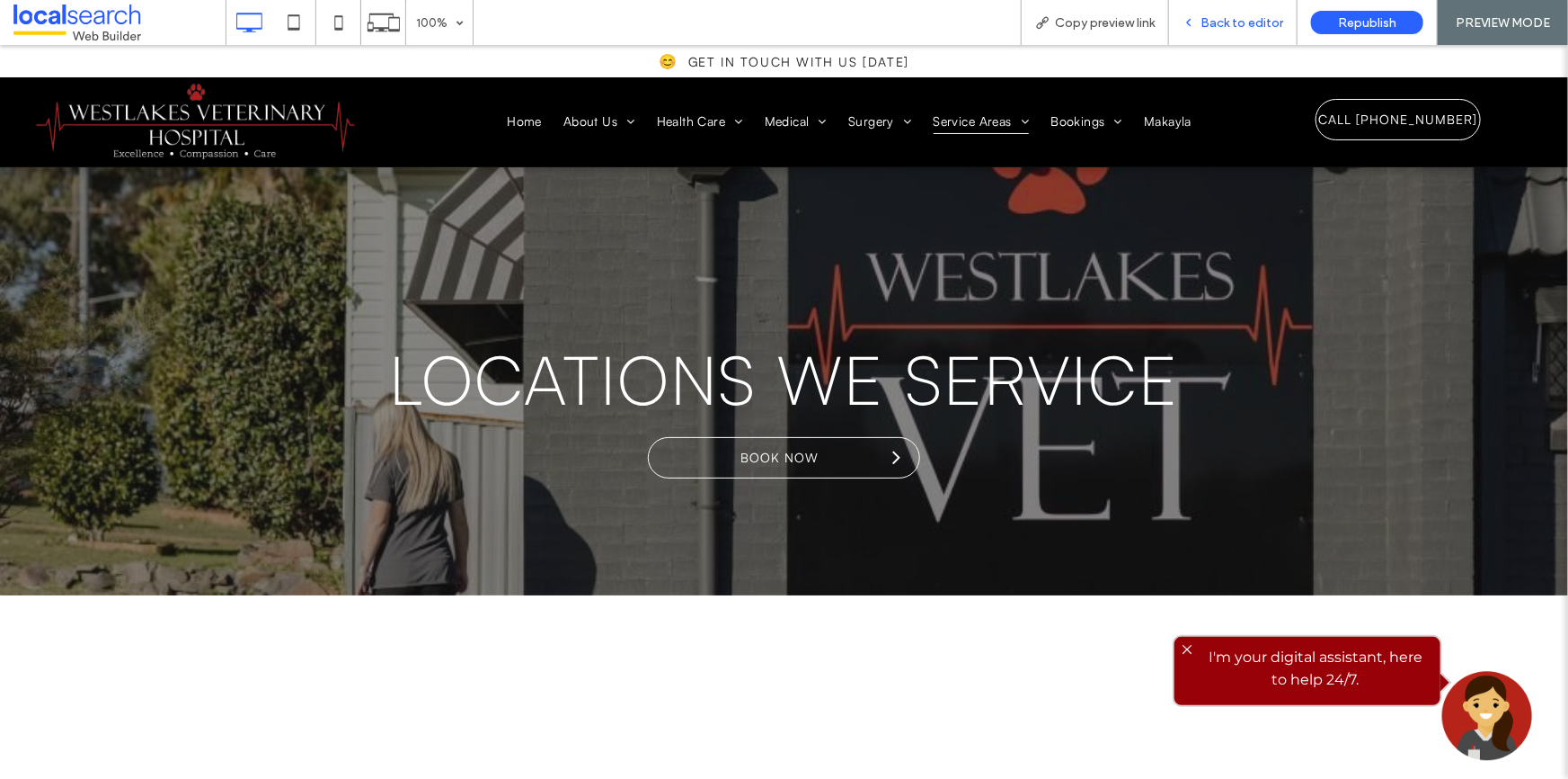
click at [1225, 26] on span "Back to editor" at bounding box center [1242, 24] width 83 height 16
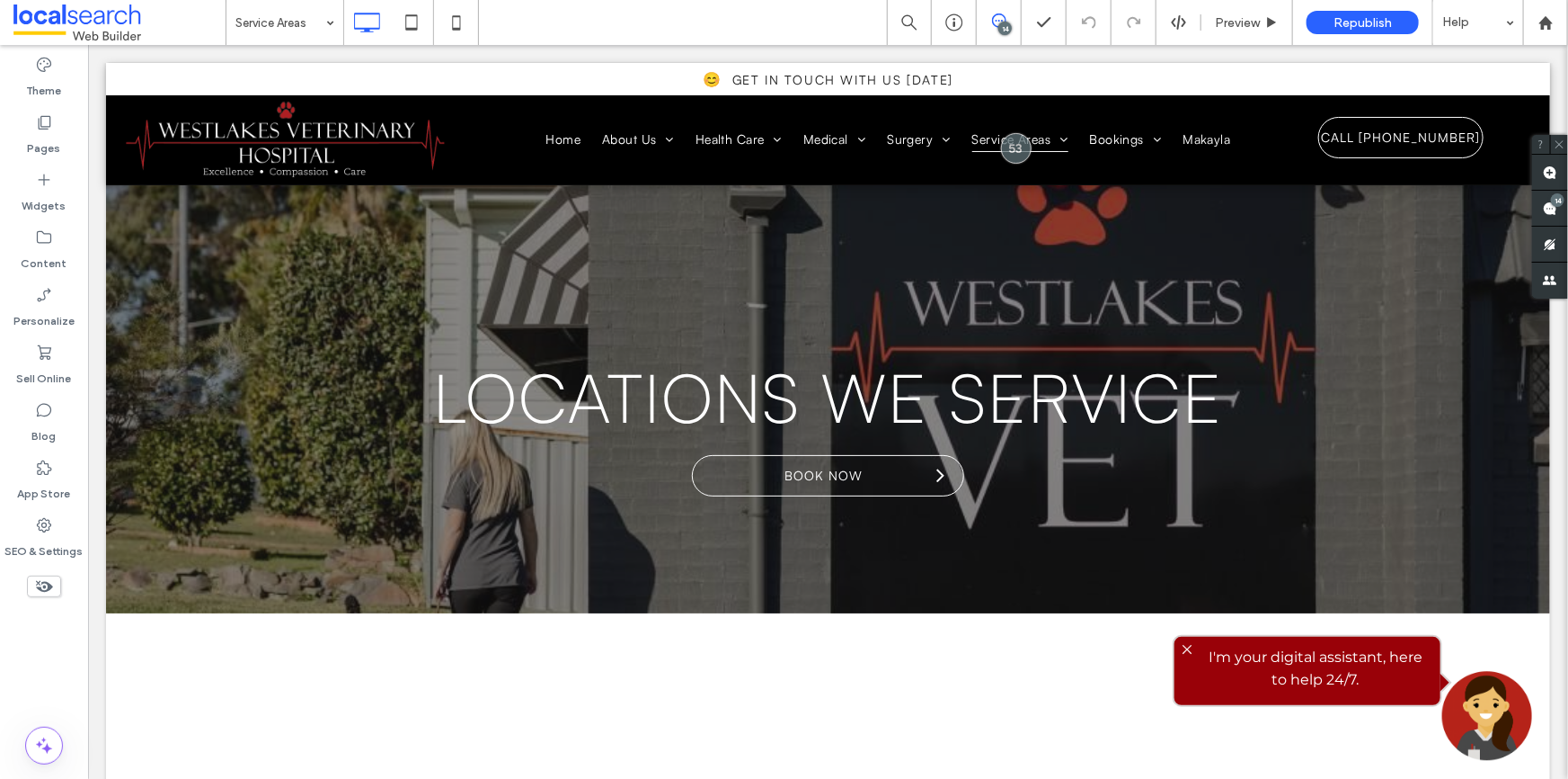
click at [992, 14] on icon at bounding box center [999, 21] width 15 height 15
click at [1562, 208] on span at bounding box center [1549, 209] width 36 height 35
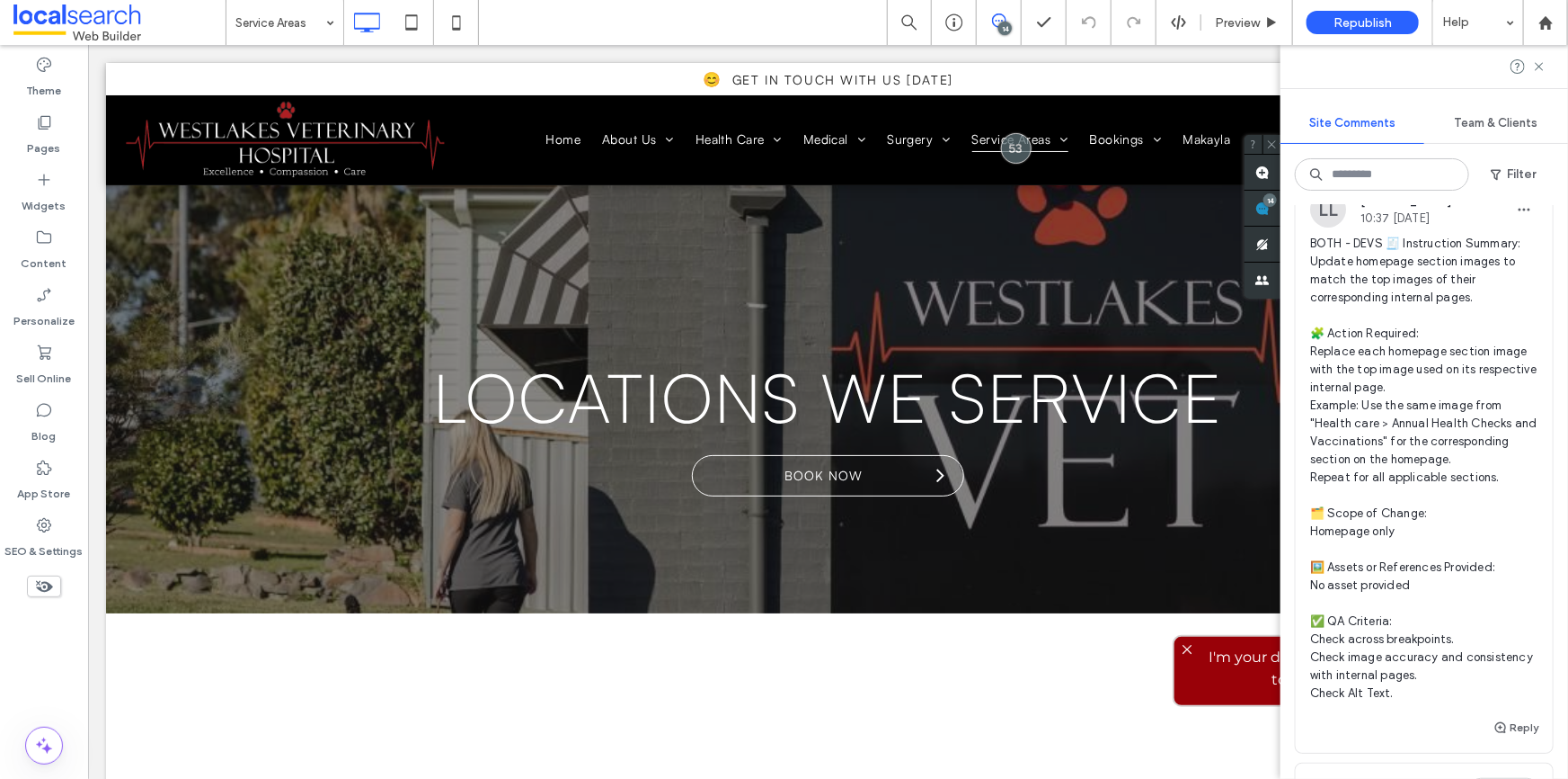
scroll to position [81, 0]
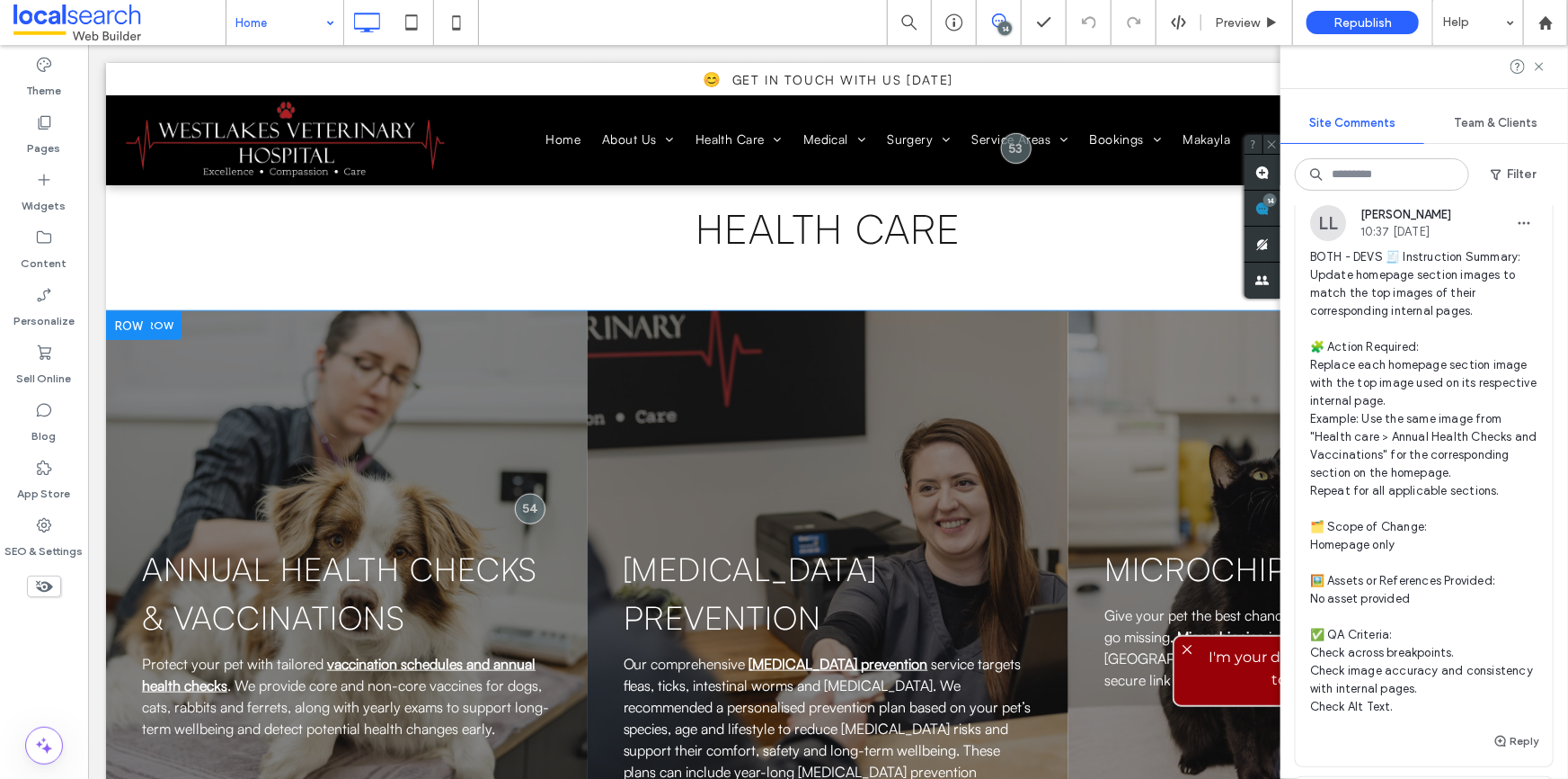
scroll to position [4332, 0]
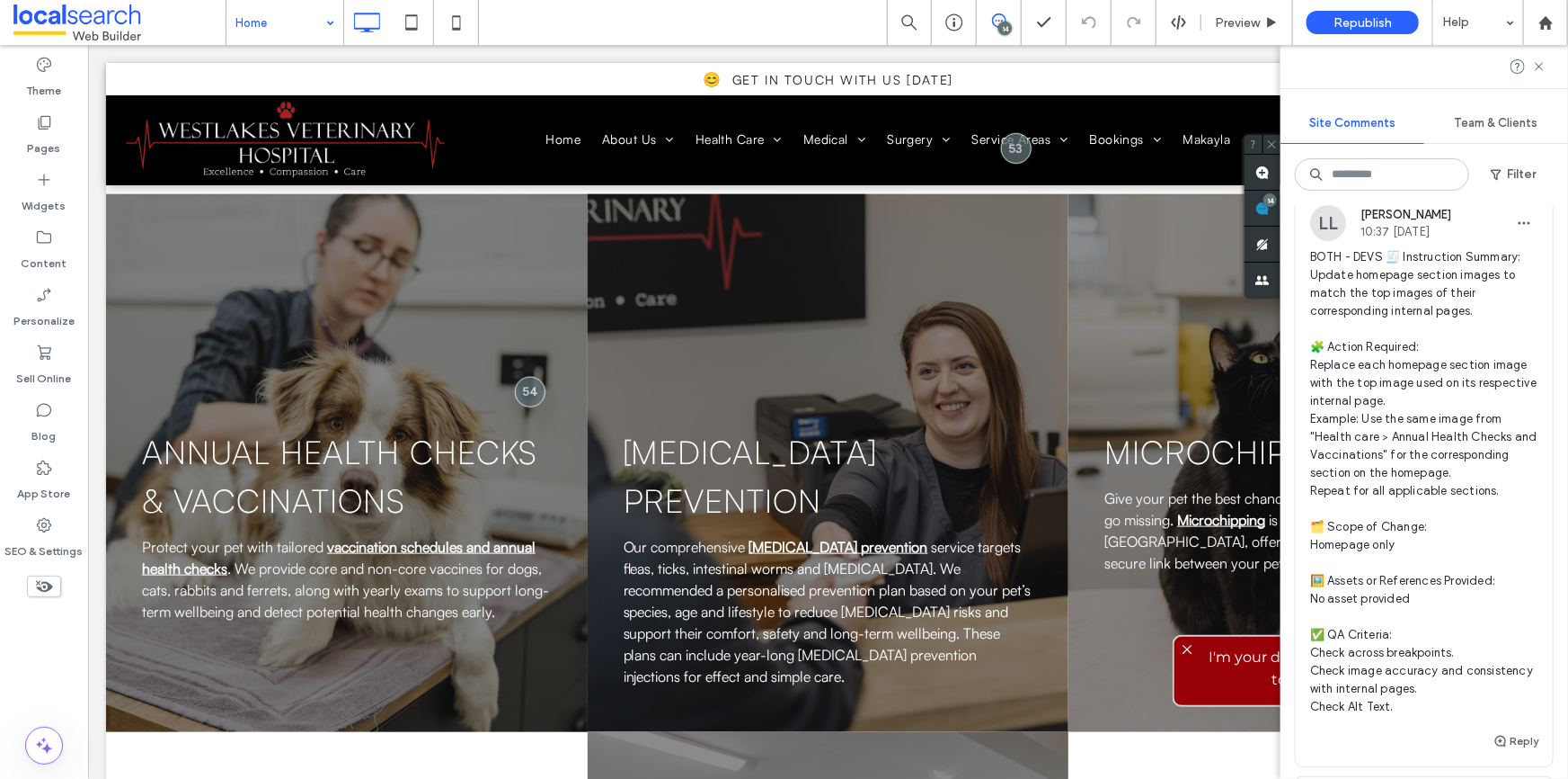
click at [261, 9] on input at bounding box center [279, 23] width 89 height 45
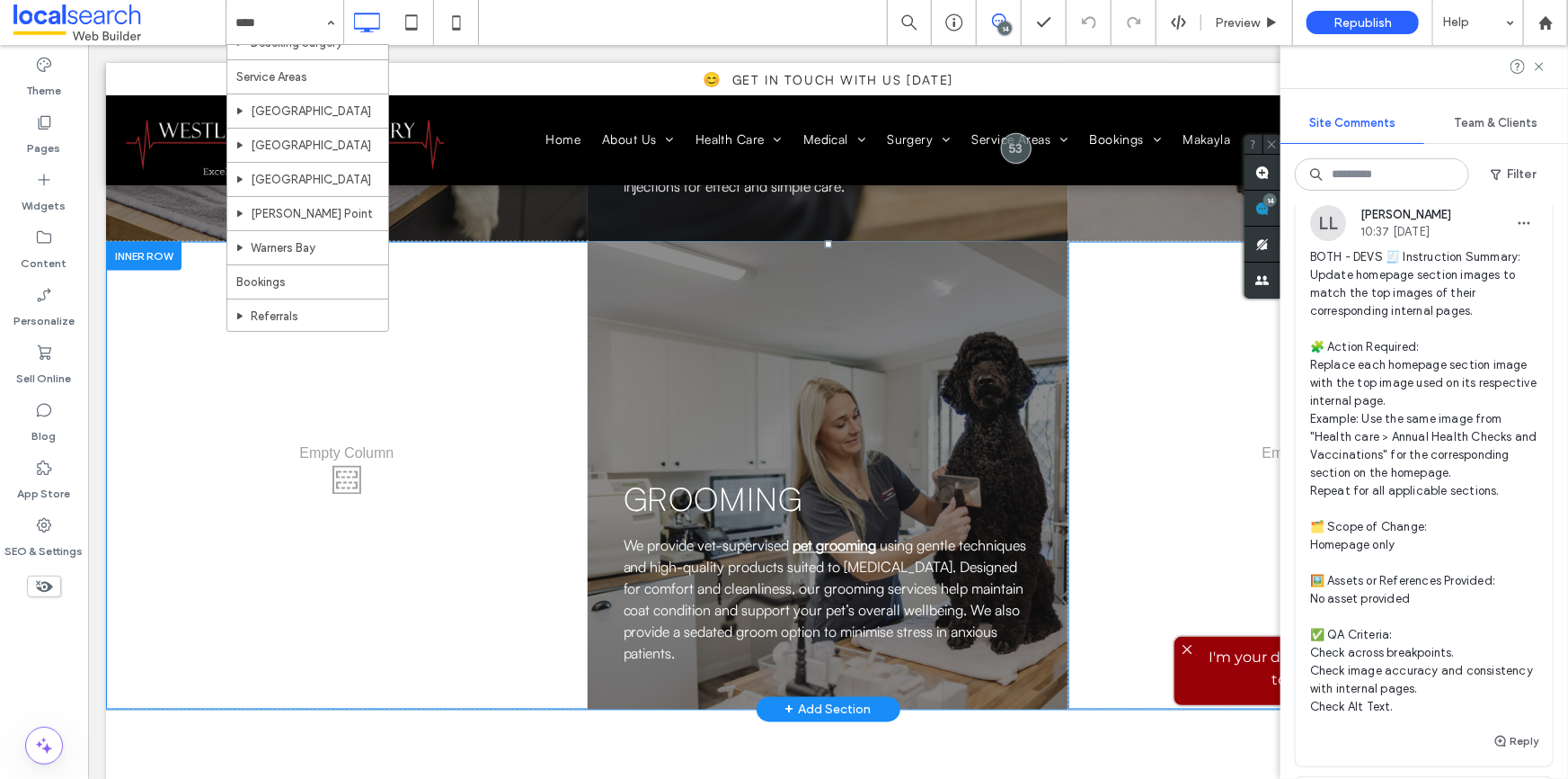
scroll to position [4833, 0]
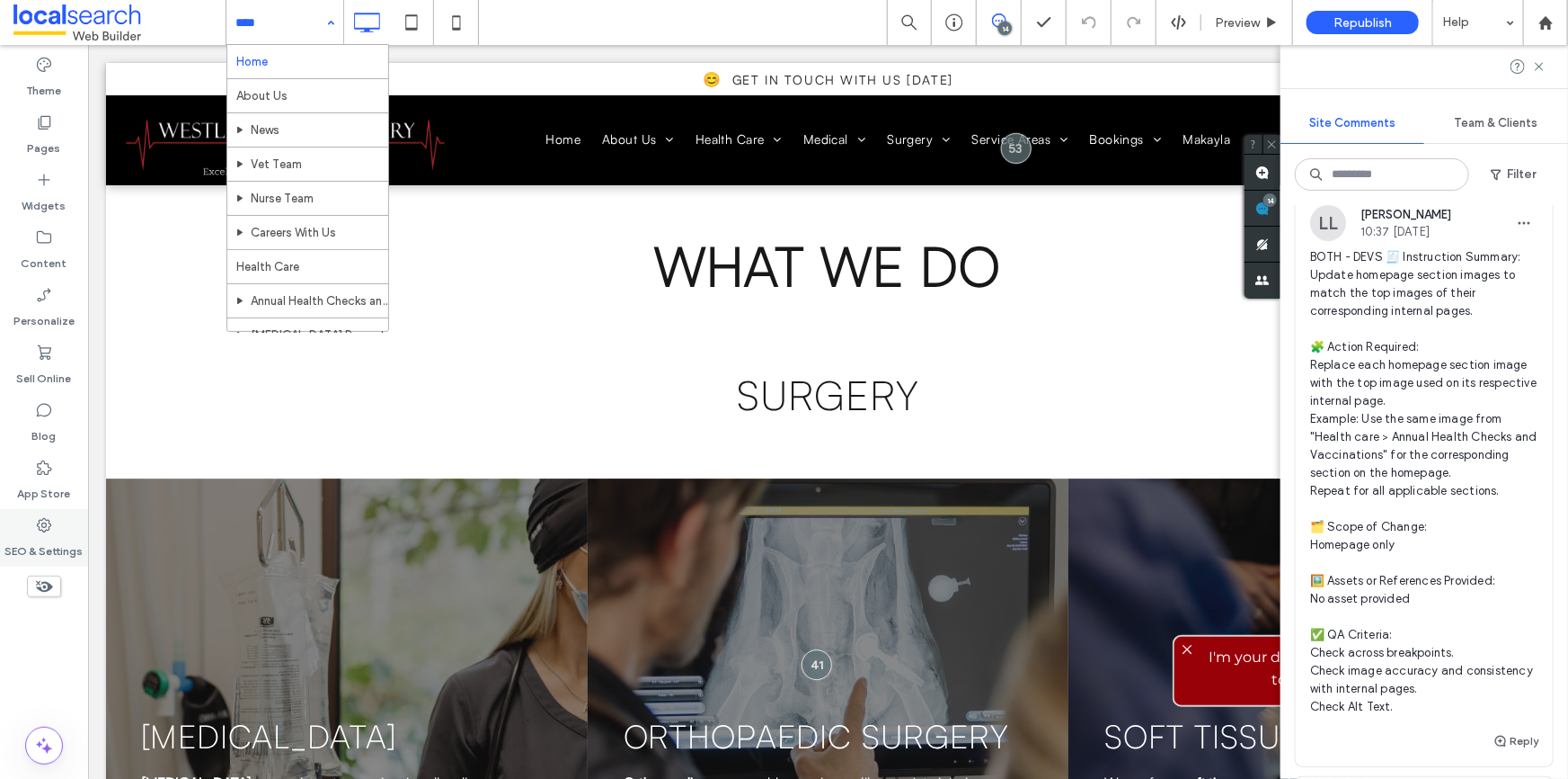
click at [28, 530] on div "SEO & Settings" at bounding box center [44, 537] width 88 height 57
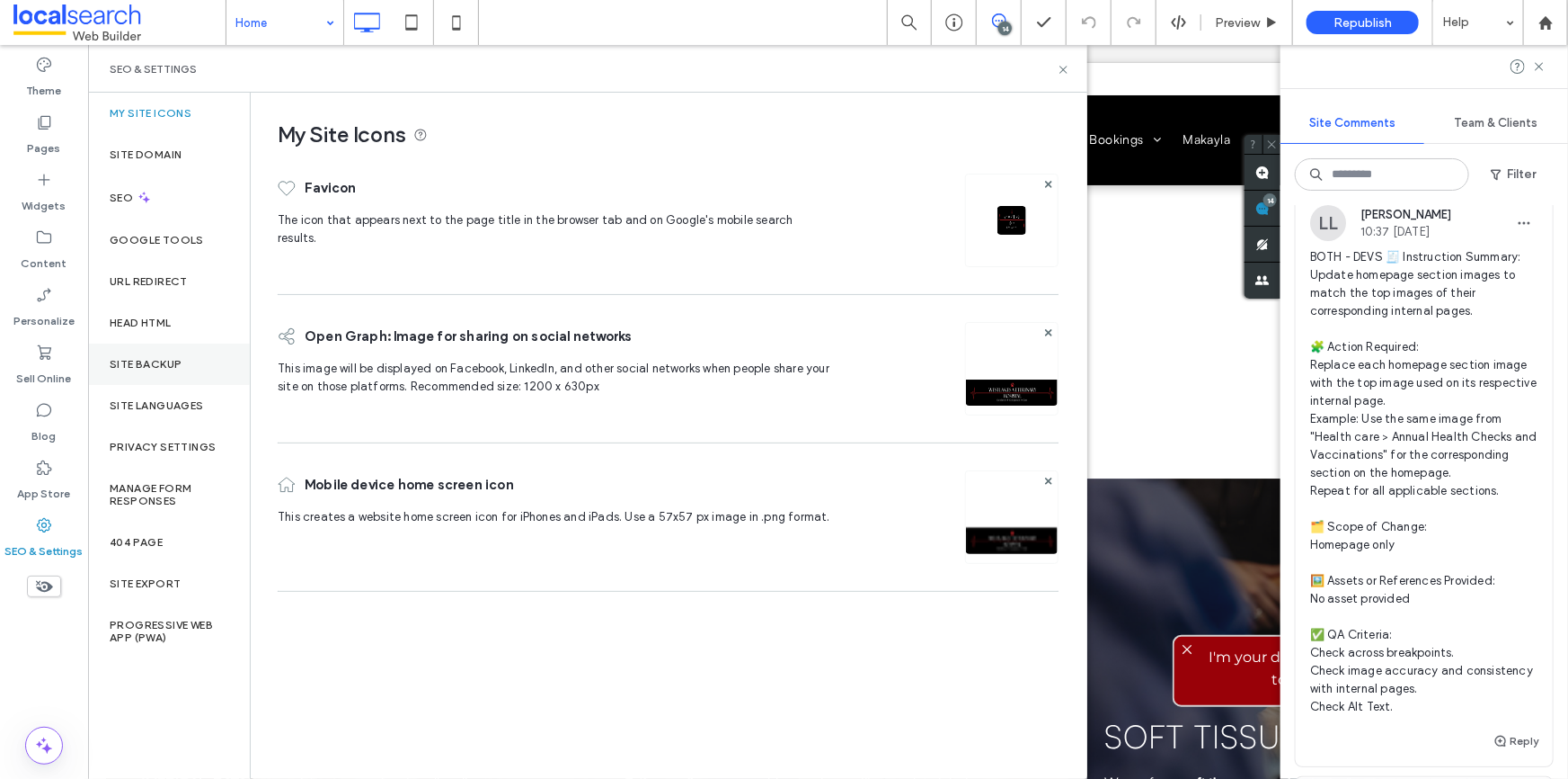
click at [171, 366] on label "Site Backup" at bounding box center [145, 364] width 72 height 13
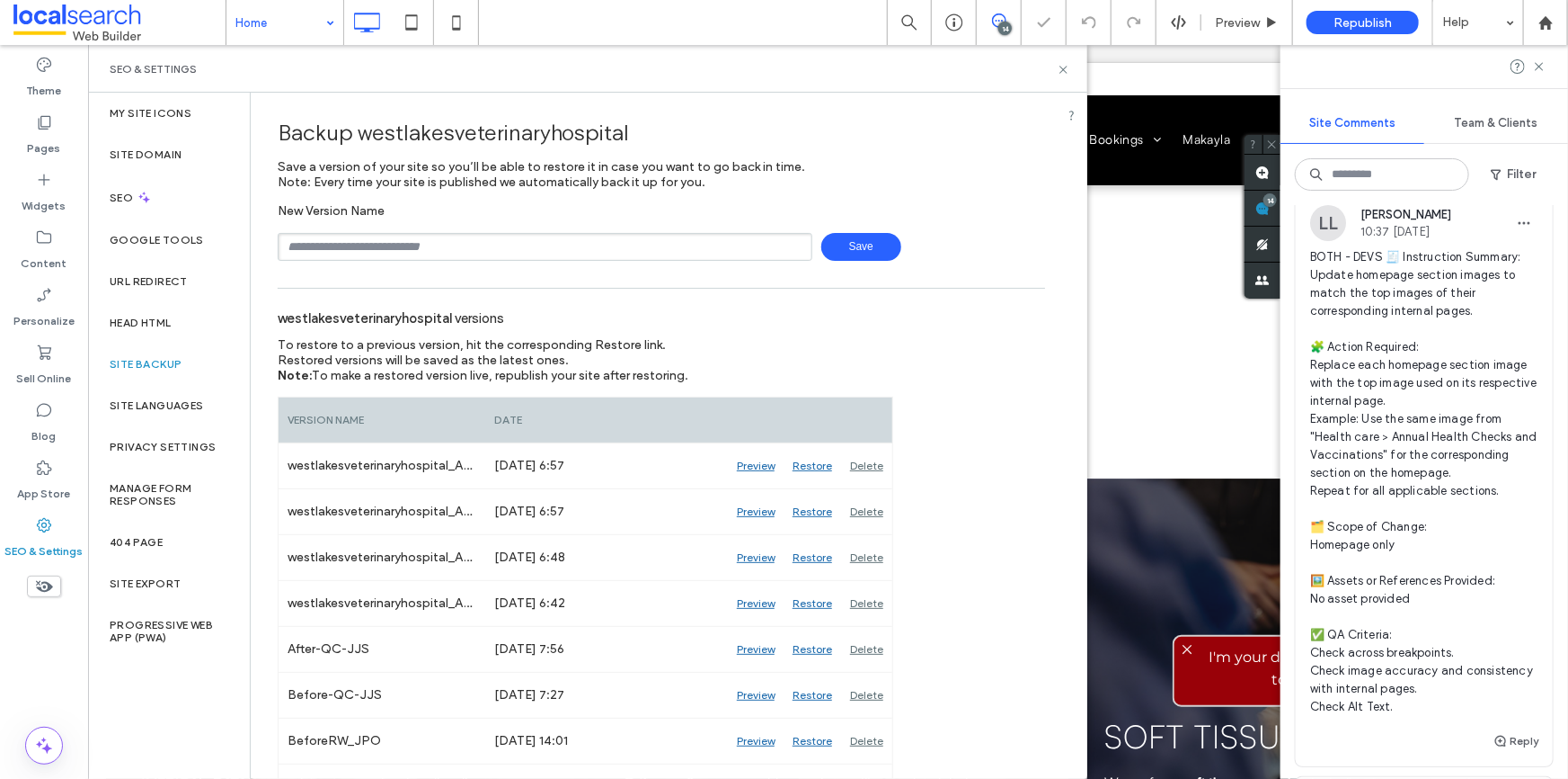
click at [371, 259] on input "text" at bounding box center [545, 247] width 535 height 28
click at [382, 259] on input "text" at bounding box center [545, 247] width 535 height 28
type input "**********"
click at [857, 241] on span "Save" at bounding box center [860, 247] width 80 height 28
click at [1060, 69] on icon at bounding box center [1064, 70] width 14 height 14
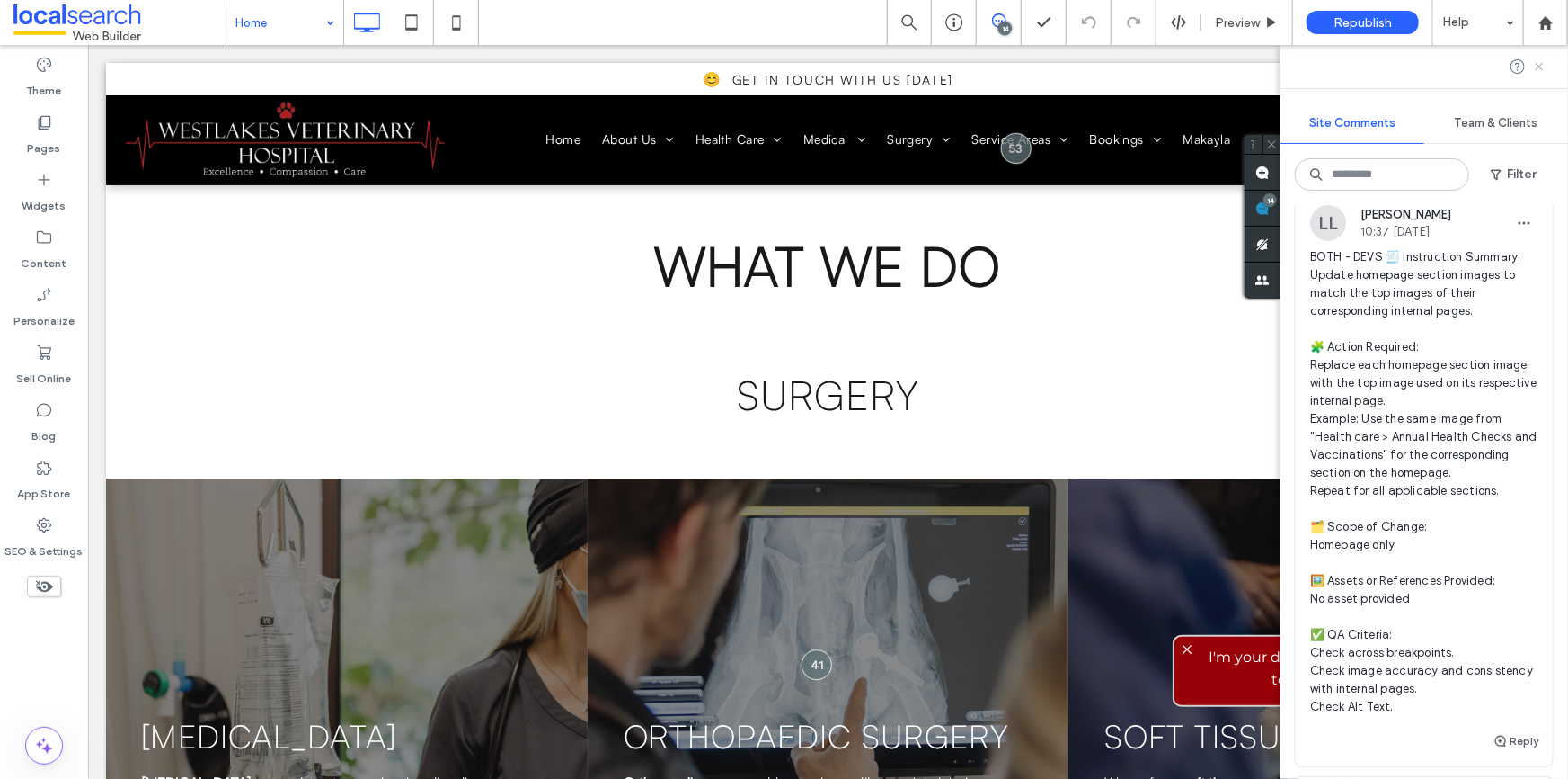
click at [1536, 69] on use at bounding box center [1539, 66] width 8 height 8
